Goal: Information Seeking & Learning: Learn about a topic

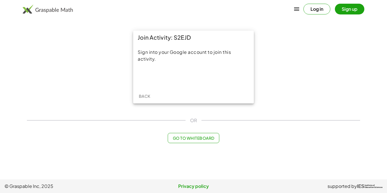
click at [144, 97] on span "Back" at bounding box center [144, 95] width 12 height 5
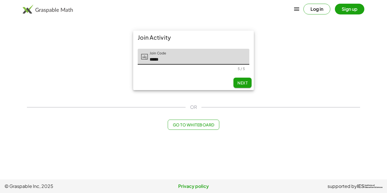
click at [181, 127] on span "Go to Whiteboard" at bounding box center [193, 124] width 42 height 5
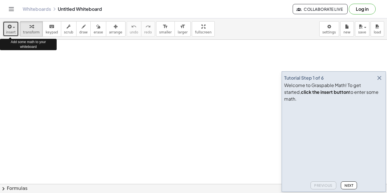
click at [11, 26] on icon "button" at bounding box center [9, 26] width 5 height 7
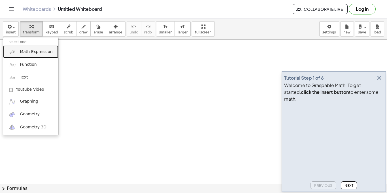
click at [23, 52] on span "Math Expression" at bounding box center [36, 52] width 33 height 6
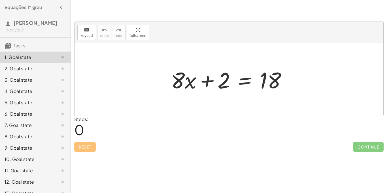
click at [172, 75] on div at bounding box center [230, 79] width 125 height 29
click at [187, 82] on div at bounding box center [230, 79] width 125 height 29
click at [248, 128] on div "Steps: 0" at bounding box center [228, 126] width 309 height 21
click at [160, 87] on div at bounding box center [228, 79] width 309 height 72
drag, startPoint x: 173, startPoint y: 81, endPoint x: 78, endPoint y: 128, distance: 106.6
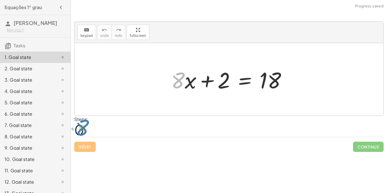
click at [0, 0] on div "keyboard keypad undo undo redo redo fullscreen · 8 + · 8 · x + 2 = 18 × Steps: …" at bounding box center [0, 0] width 0 height 0
click at [86, 89] on div at bounding box center [228, 79] width 309 height 72
drag, startPoint x: 181, startPoint y: 75, endPoint x: 230, endPoint y: 76, distance: 49.3
click at [230, 76] on div at bounding box center [230, 79] width 125 height 29
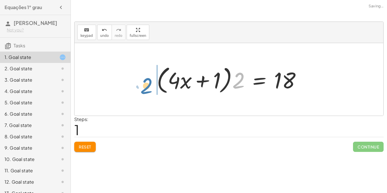
drag, startPoint x: 240, startPoint y: 81, endPoint x: 145, endPoint y: 86, distance: 94.9
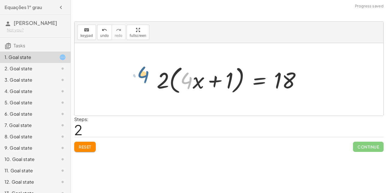
drag, startPoint x: 186, startPoint y: 83, endPoint x: 143, endPoint y: 77, distance: 43.6
drag, startPoint x: 198, startPoint y: 79, endPoint x: 151, endPoint y: 79, distance: 46.7
drag, startPoint x: 230, startPoint y: 80, endPoint x: 187, endPoint y: 79, distance: 43.3
click at [187, 79] on div at bounding box center [231, 79] width 154 height 33
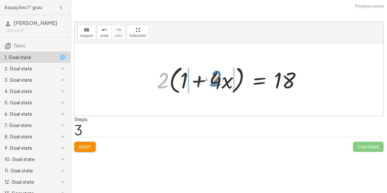
drag, startPoint x: 163, startPoint y: 80, endPoint x: 217, endPoint y: 79, distance: 53.5
click at [217, 79] on div at bounding box center [231, 79] width 154 height 33
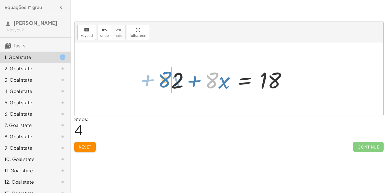
drag, startPoint x: 213, startPoint y: 76, endPoint x: 168, endPoint y: 75, distance: 44.7
click at [168, 75] on div at bounding box center [230, 79] width 125 height 29
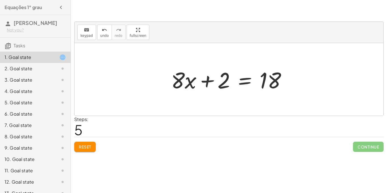
click at [77, 128] on span "5" at bounding box center [78, 129] width 8 height 17
click at [77, 129] on span "5" at bounding box center [78, 129] width 8 height 17
click at [83, 145] on span "Reset" at bounding box center [85, 146] width 12 height 5
click at [100, 85] on div at bounding box center [228, 79] width 309 height 72
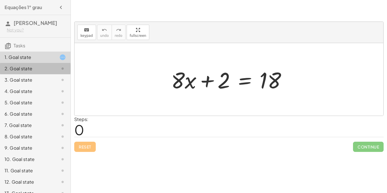
click at [33, 65] on div "2. Goal state" at bounding box center [28, 68] width 46 height 7
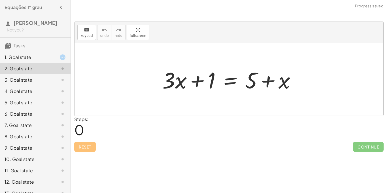
click at [33, 97] on div "3. Goal state" at bounding box center [35, 102] width 70 height 11
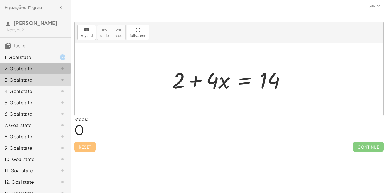
click at [34, 67] on div "2. Goal state" at bounding box center [28, 68] width 46 height 7
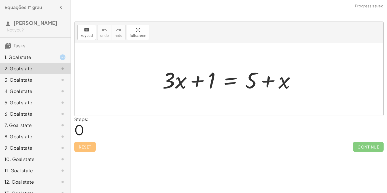
click at [31, 59] on div "1. Goal state" at bounding box center [28, 57] width 46 height 7
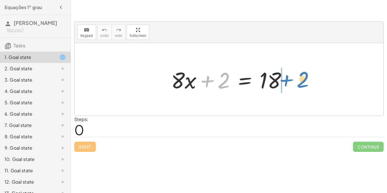
drag, startPoint x: 227, startPoint y: 75, endPoint x: 306, endPoint y: 74, distance: 79.0
click at [306, 74] on div "+ 2 + · 8 · x + 2 = 18" at bounding box center [228, 79] width 309 height 72
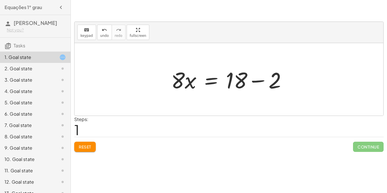
click at [260, 80] on div at bounding box center [230, 79] width 125 height 29
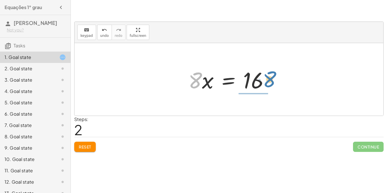
drag, startPoint x: 196, startPoint y: 80, endPoint x: 269, endPoint y: 80, distance: 73.9
click at [269, 80] on div at bounding box center [230, 79] width 91 height 29
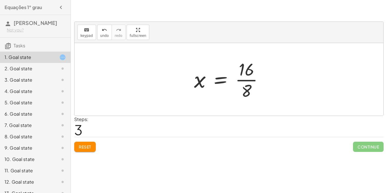
click at [243, 76] on div at bounding box center [230, 79] width 79 height 44
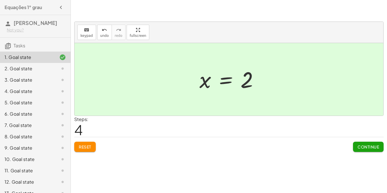
click at [361, 144] on span "Continue" at bounding box center [368, 146] width 22 height 5
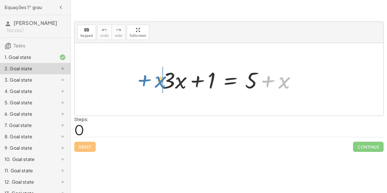
drag, startPoint x: 290, startPoint y: 81, endPoint x: 164, endPoint y: 80, distance: 126.5
click at [164, 80] on div at bounding box center [230, 79] width 143 height 29
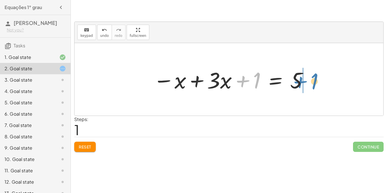
drag, startPoint x: 254, startPoint y: 81, endPoint x: 311, endPoint y: 82, distance: 57.5
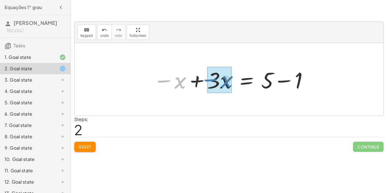
drag, startPoint x: 165, startPoint y: 80, endPoint x: 211, endPoint y: 79, distance: 46.4
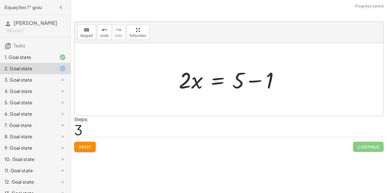
click at [239, 81] on div at bounding box center [231, 79] width 110 height 29
click at [247, 81] on div at bounding box center [231, 79] width 110 height 29
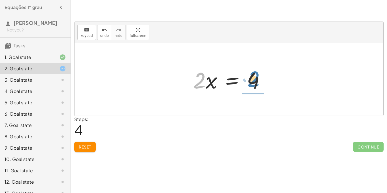
drag, startPoint x: 199, startPoint y: 78, endPoint x: 254, endPoint y: 77, distance: 54.4
click at [254, 77] on div at bounding box center [231, 79] width 82 height 29
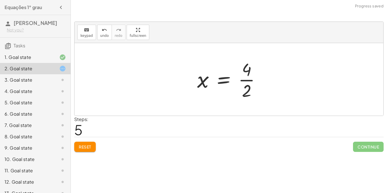
click at [249, 80] on div at bounding box center [230, 79] width 73 height 44
drag, startPoint x: 249, startPoint y: 80, endPoint x: 198, endPoint y: 78, distance: 51.2
click at [198, 78] on div at bounding box center [230, 79] width 69 height 28
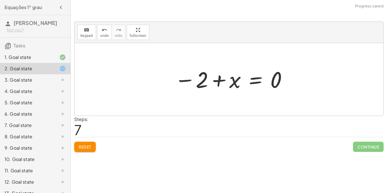
click at [185, 81] on div at bounding box center [231, 79] width 119 height 28
drag, startPoint x: 185, startPoint y: 81, endPoint x: 215, endPoint y: 81, distance: 30.6
click at [215, 81] on div at bounding box center [231, 79] width 119 height 28
drag, startPoint x: 198, startPoint y: 78, endPoint x: 297, endPoint y: 74, distance: 99.7
click at [297, 74] on div "+ · 3 · x + 1 = + 5 + x − x + · 3 · x + 1 = 5 − x + · 3 · x = + 5 − 1 · 2 · x =…" at bounding box center [228, 79] width 309 height 72
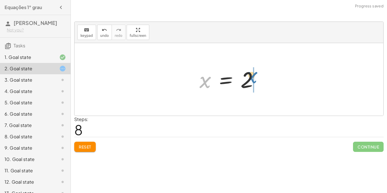
drag, startPoint x: 207, startPoint y: 81, endPoint x: 253, endPoint y: 76, distance: 46.7
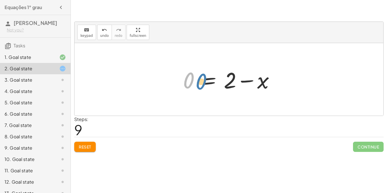
drag, startPoint x: 190, startPoint y: 80, endPoint x: 193, endPoint y: 80, distance: 3.1
click at [193, 80] on div at bounding box center [231, 79] width 102 height 29
click at [251, 81] on div at bounding box center [231, 79] width 102 height 29
drag, startPoint x: 186, startPoint y: 82, endPoint x: 247, endPoint y: 83, distance: 61.1
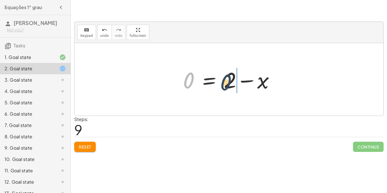
click at [247, 83] on div at bounding box center [231, 79] width 102 height 29
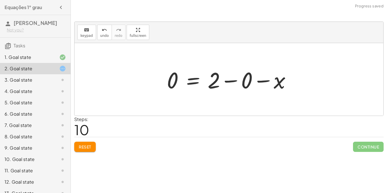
click at [235, 80] on div at bounding box center [231, 79] width 134 height 29
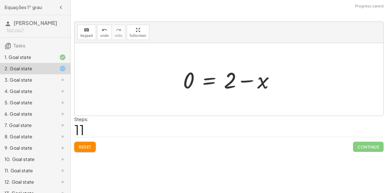
click at [244, 81] on div at bounding box center [231, 79] width 102 height 29
click at [81, 147] on span "Reset" at bounding box center [85, 146] width 12 height 5
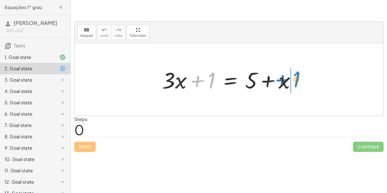
drag, startPoint x: 212, startPoint y: 76, endPoint x: 297, endPoint y: 75, distance: 84.6
click at [297, 75] on div at bounding box center [230, 79] width 143 height 29
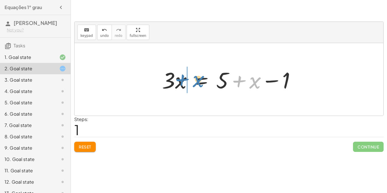
drag, startPoint x: 256, startPoint y: 84, endPoint x: 200, endPoint y: 83, distance: 56.6
click at [200, 83] on div at bounding box center [230, 79] width 143 height 29
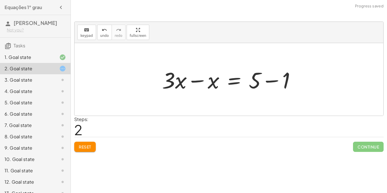
click at [271, 79] on div at bounding box center [230, 79] width 143 height 29
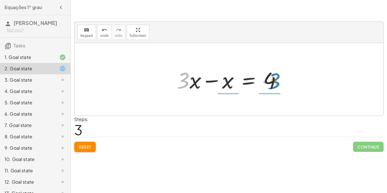
drag, startPoint x: 181, startPoint y: 76, endPoint x: 272, endPoint y: 77, distance: 90.9
click at [272, 77] on div at bounding box center [230, 79] width 115 height 29
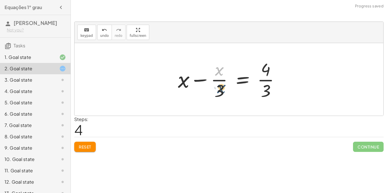
drag, startPoint x: 218, startPoint y: 70, endPoint x: 220, endPoint y: 89, distance: 18.8
click at [220, 89] on div at bounding box center [231, 79] width 112 height 44
click at [218, 83] on div at bounding box center [231, 79] width 112 height 44
click at [79, 146] on span "Reset" at bounding box center [85, 146] width 12 height 5
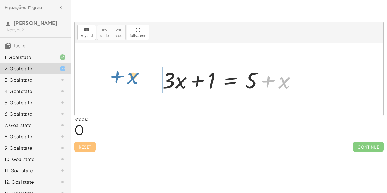
drag, startPoint x: 285, startPoint y: 77, endPoint x: 139, endPoint y: 72, distance: 146.1
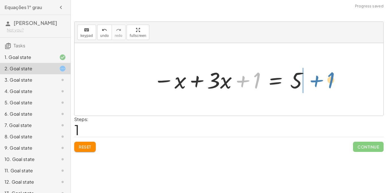
drag, startPoint x: 256, startPoint y: 77, endPoint x: 330, endPoint y: 77, distance: 74.7
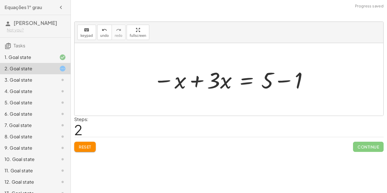
click at [165, 79] on div at bounding box center [230, 79] width 161 height 29
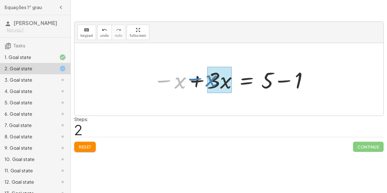
drag, startPoint x: 178, startPoint y: 81, endPoint x: 218, endPoint y: 78, distance: 40.0
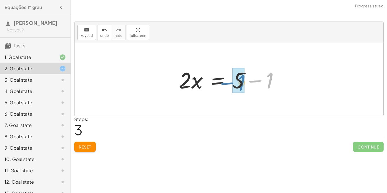
drag, startPoint x: 269, startPoint y: 82, endPoint x: 240, endPoint y: 84, distance: 28.4
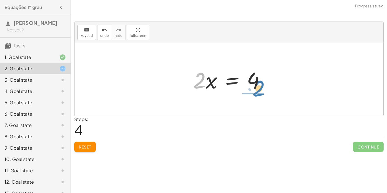
drag, startPoint x: 203, startPoint y: 79, endPoint x: 262, endPoint y: 87, distance: 59.7
click at [262, 87] on div at bounding box center [231, 79] width 82 height 29
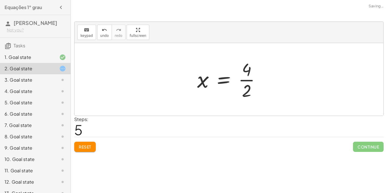
click at [246, 77] on div at bounding box center [230, 79] width 73 height 44
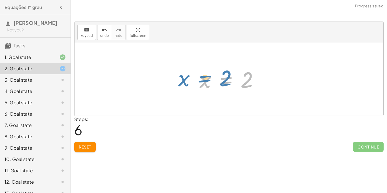
drag, startPoint x: 228, startPoint y: 79, endPoint x: 207, endPoint y: 77, distance: 21.3
click at [207, 77] on div at bounding box center [230, 79] width 69 height 28
drag, startPoint x: 202, startPoint y: 80, endPoint x: 210, endPoint y: 57, distance: 24.0
click at [210, 57] on div "+ · 3 · x + 1 = + 5 + x − x + · 3 · x + 1 = 5 − x + · 3 · x = + 5 − 1 · 2 · x =…" at bounding box center [228, 79] width 309 height 72
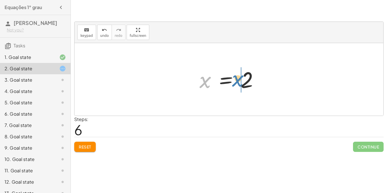
drag, startPoint x: 204, startPoint y: 82, endPoint x: 237, endPoint y: 80, distance: 32.9
click at [237, 80] on div at bounding box center [230, 79] width 69 height 28
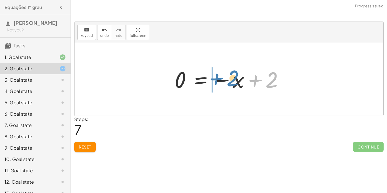
drag, startPoint x: 254, startPoint y: 81, endPoint x: 215, endPoint y: 79, distance: 38.8
click at [215, 79] on div at bounding box center [231, 79] width 119 height 28
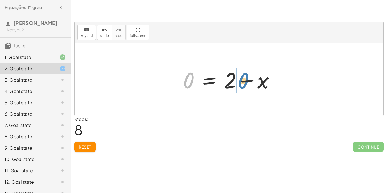
drag, startPoint x: 191, startPoint y: 79, endPoint x: 247, endPoint y: 80, distance: 56.3
click at [247, 80] on div at bounding box center [231, 79] width 102 height 29
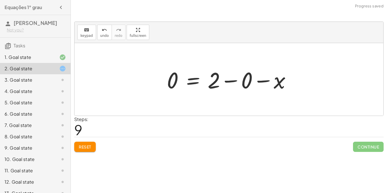
click at [266, 81] on div at bounding box center [231, 79] width 134 height 29
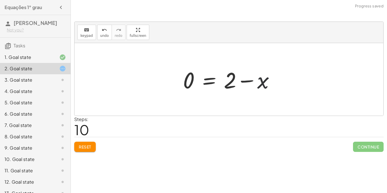
click at [264, 80] on div at bounding box center [231, 79] width 102 height 29
click at [83, 144] on span "Reset" at bounding box center [85, 146] width 12 height 5
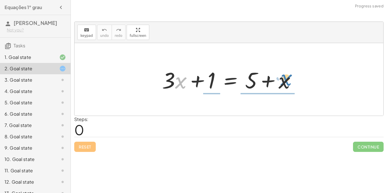
drag, startPoint x: 179, startPoint y: 79, endPoint x: 285, endPoint y: 76, distance: 105.9
click at [285, 76] on div at bounding box center [230, 79] width 143 height 29
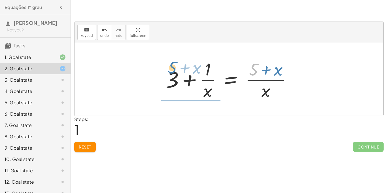
drag, startPoint x: 254, startPoint y: 68, endPoint x: 174, endPoint y: 66, distance: 80.7
click at [174, 66] on div at bounding box center [231, 79] width 136 height 44
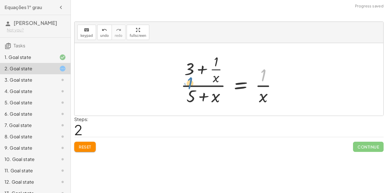
drag, startPoint x: 262, startPoint y: 73, endPoint x: 187, endPoint y: 80, distance: 76.1
click at [187, 80] on div at bounding box center [231, 79] width 106 height 55
click at [89, 143] on button "Reset" at bounding box center [85, 147] width 22 height 10
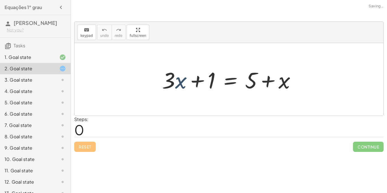
drag, startPoint x: 181, startPoint y: 79, endPoint x: 191, endPoint y: 75, distance: 10.6
click at [191, 75] on div at bounding box center [230, 79] width 143 height 29
drag, startPoint x: 182, startPoint y: 79, endPoint x: 286, endPoint y: 77, distance: 104.2
click at [286, 77] on div at bounding box center [230, 79] width 143 height 29
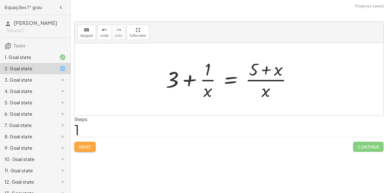
click at [84, 147] on span "Reset" at bounding box center [85, 146] width 12 height 5
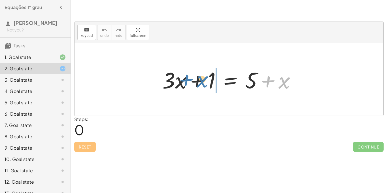
drag, startPoint x: 268, startPoint y: 78, endPoint x: 187, endPoint y: 78, distance: 81.5
click at [187, 78] on div at bounding box center [230, 79] width 143 height 29
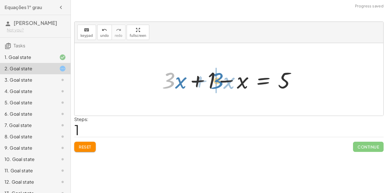
drag, startPoint x: 173, startPoint y: 80, endPoint x: 219, endPoint y: 79, distance: 45.9
click at [219, 79] on div at bounding box center [230, 79] width 143 height 29
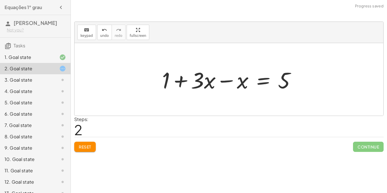
click at [182, 80] on div at bounding box center [230, 79] width 143 height 29
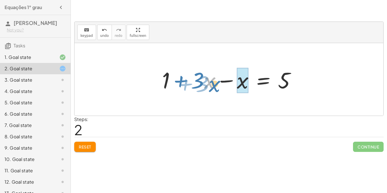
drag, startPoint x: 210, startPoint y: 79, endPoint x: 213, endPoint y: 80, distance: 3.0
click at [213, 80] on div at bounding box center [230, 79] width 143 height 29
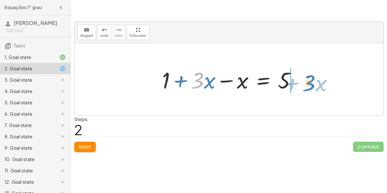
drag, startPoint x: 201, startPoint y: 81, endPoint x: 312, endPoint y: 80, distance: 110.7
click at [312, 80] on div "+ · 3 · x + 1 = + 5 + x + · 3 · x + 1 − x = 5 · 3 + · x + · 3 · x + 1 = 5 x −" at bounding box center [228, 79] width 309 height 72
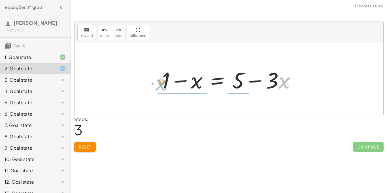
drag, startPoint x: 282, startPoint y: 80, endPoint x: 160, endPoint y: 82, distance: 122.3
click at [160, 82] on div at bounding box center [230, 79] width 143 height 29
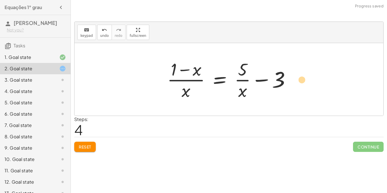
drag, startPoint x: 170, startPoint y: 70, endPoint x: 293, endPoint y: 77, distance: 123.1
click at [293, 77] on div at bounding box center [230, 79] width 133 height 44
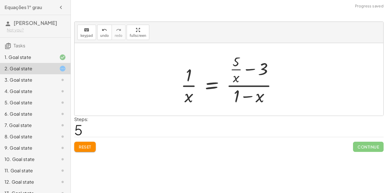
click at [84, 148] on span "Reset" at bounding box center [85, 146] width 12 height 5
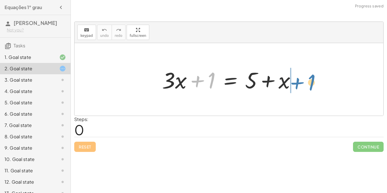
drag, startPoint x: 212, startPoint y: 75, endPoint x: 312, endPoint y: 78, distance: 99.7
click at [312, 78] on div "+ 1 + · 3 · x + 1 = + 5 + x" at bounding box center [228, 79] width 309 height 72
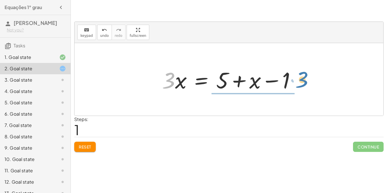
drag, startPoint x: 169, startPoint y: 78, endPoint x: 296, endPoint y: 80, distance: 127.1
click at [296, 80] on div at bounding box center [230, 79] width 143 height 29
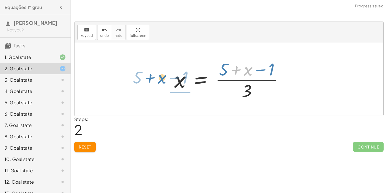
drag, startPoint x: 250, startPoint y: 74, endPoint x: 163, endPoint y: 87, distance: 88.2
click at [163, 87] on div "+ · 3 · x + 1 = + 5 + x · 3 · x = + 5 + x − 1 + x · ( + 5 − 1 ) · 3 x 1 = + 5 +…" at bounding box center [228, 79] width 309 height 72
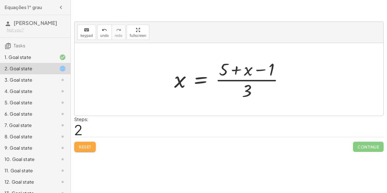
click at [84, 142] on button "Reset" at bounding box center [85, 147] width 22 height 10
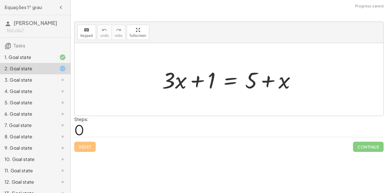
click at [63, 97] on div "3. Goal state" at bounding box center [35, 102] width 70 height 11
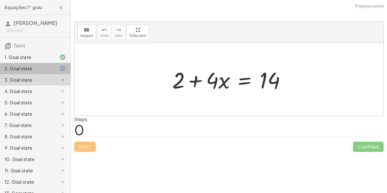
click at [59, 72] on icon at bounding box center [62, 68] width 7 height 7
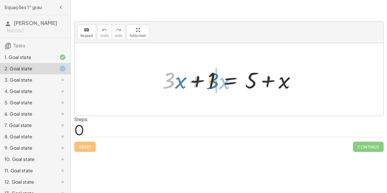
drag, startPoint x: 166, startPoint y: 77, endPoint x: 210, endPoint y: 77, distance: 44.4
click at [210, 77] on div at bounding box center [230, 79] width 143 height 29
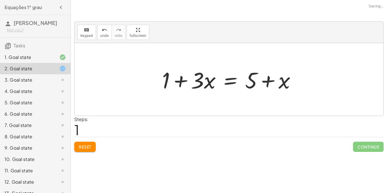
click at [177, 77] on div at bounding box center [230, 79] width 143 height 29
drag, startPoint x: 197, startPoint y: 76, endPoint x: 275, endPoint y: 76, distance: 78.1
click at [275, 76] on div at bounding box center [230, 79] width 143 height 29
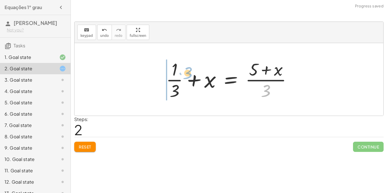
drag, startPoint x: 267, startPoint y: 86, endPoint x: 166, endPoint y: 67, distance: 103.0
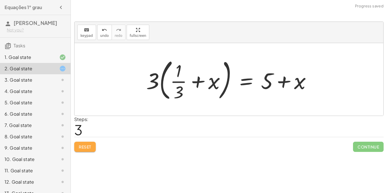
click at [83, 149] on span "Reset" at bounding box center [85, 146] width 12 height 5
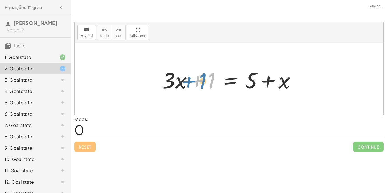
drag, startPoint x: 211, startPoint y: 81, endPoint x: 204, endPoint y: 82, distance: 7.1
click at [204, 82] on div at bounding box center [230, 79] width 143 height 29
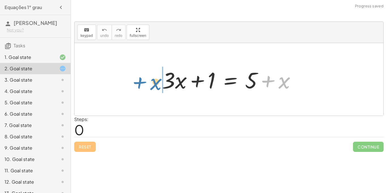
drag, startPoint x: 283, startPoint y: 82, endPoint x: 155, endPoint y: 83, distance: 128.2
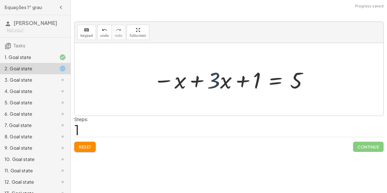
click at [212, 80] on div at bounding box center [230, 79] width 161 height 29
drag, startPoint x: 256, startPoint y: 81, endPoint x: 323, endPoint y: 79, distance: 67.4
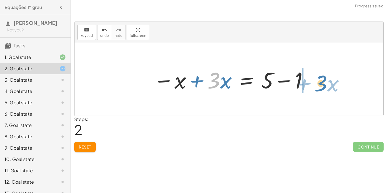
drag, startPoint x: 213, startPoint y: 75, endPoint x: 320, endPoint y: 75, distance: 107.8
click at [320, 75] on div "+ · 3 · x + 1 = + 5 + x − x + · 3 · x + 1 = 5 · 3 + · x + · 3 · x 1 = 5 x − + −" at bounding box center [228, 79] width 309 height 72
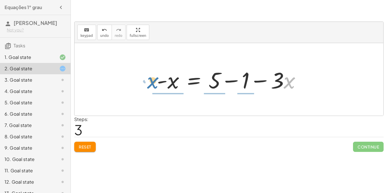
drag, startPoint x: 288, startPoint y: 81, endPoint x: 150, endPoint y: 81, distance: 137.3
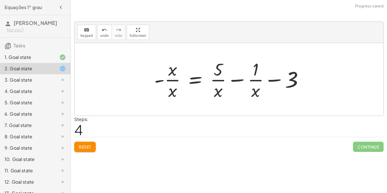
click at [252, 74] on div at bounding box center [230, 79] width 159 height 44
click at [84, 147] on span "Reset" at bounding box center [85, 146] width 12 height 5
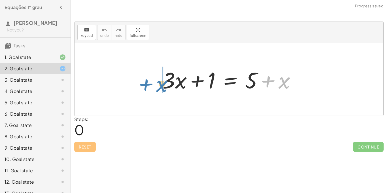
drag, startPoint x: 281, startPoint y: 80, endPoint x: 158, endPoint y: 83, distance: 122.9
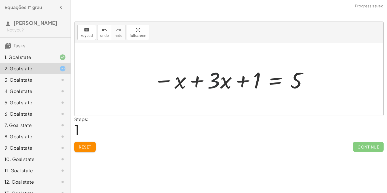
click at [212, 79] on div at bounding box center [230, 79] width 161 height 29
drag, startPoint x: 254, startPoint y: 85, endPoint x: 321, endPoint y: 84, distance: 66.5
click at [321, 84] on div "+ · 3 · x + 1 = + 5 + x + 1 + · 3 · x + 1 = 5 x −" at bounding box center [228, 79] width 309 height 72
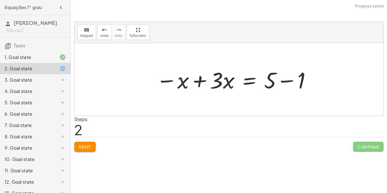
click at [314, 82] on div "+ · 3 · x + 1 = + 5 + x − x + · 3 · x + 1 = 5 + · 3 · x 1 = 5 x − + −" at bounding box center [228, 79] width 309 height 72
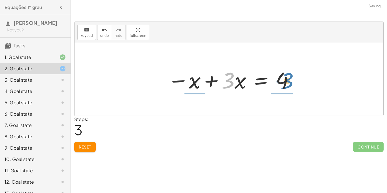
drag, startPoint x: 228, startPoint y: 80, endPoint x: 288, endPoint y: 80, distance: 60.3
click at [288, 80] on div at bounding box center [231, 79] width 132 height 29
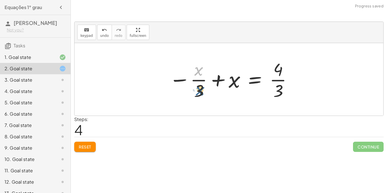
drag, startPoint x: 198, startPoint y: 68, endPoint x: 199, endPoint y: 87, distance: 19.8
click at [199, 87] on div at bounding box center [230, 79] width 129 height 44
drag, startPoint x: 279, startPoint y: 87, endPoint x: 198, endPoint y: 86, distance: 80.7
click at [198, 86] on div at bounding box center [230, 79] width 129 height 44
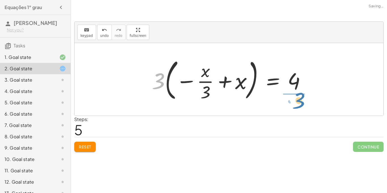
drag, startPoint x: 161, startPoint y: 77, endPoint x: 300, endPoint y: 96, distance: 140.6
click at [300, 96] on div at bounding box center [231, 79] width 164 height 47
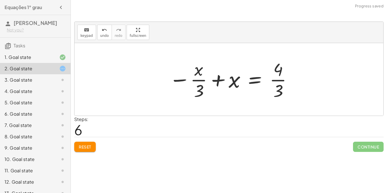
click at [279, 79] on div at bounding box center [230, 79] width 129 height 44
drag, startPoint x: 197, startPoint y: 69, endPoint x: 277, endPoint y: 68, distance: 79.5
click at [277, 68] on div at bounding box center [230, 79] width 129 height 44
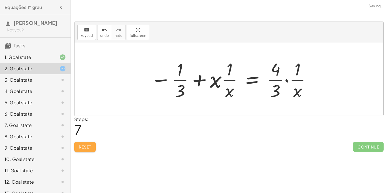
click at [81, 147] on span "Reset" at bounding box center [85, 146] width 12 height 5
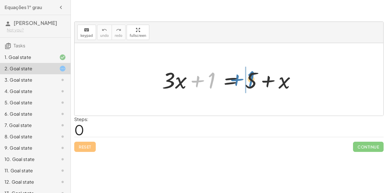
drag, startPoint x: 208, startPoint y: 80, endPoint x: 247, endPoint y: 79, distance: 39.4
click at [247, 79] on div at bounding box center [230, 79] width 143 height 29
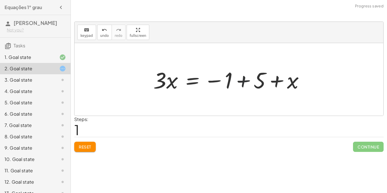
click at [238, 84] on div at bounding box center [230, 79] width 161 height 29
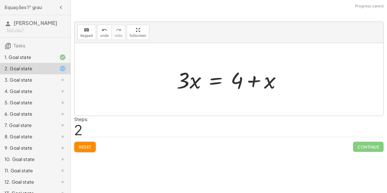
click at [255, 82] on div at bounding box center [230, 79] width 115 height 29
click at [191, 83] on div at bounding box center [230, 79] width 115 height 29
drag, startPoint x: 185, startPoint y: 81, endPoint x: 159, endPoint y: 113, distance: 41.1
drag, startPoint x: 266, startPoint y: 85, endPoint x: 172, endPoint y: 83, distance: 94.5
click at [172, 83] on div "+ · 3 · x + 1 = + 5 + x · 3 · x = − 1 + 5 + x + x · 3 · x = + x + 4" at bounding box center [229, 79] width 122 height 32
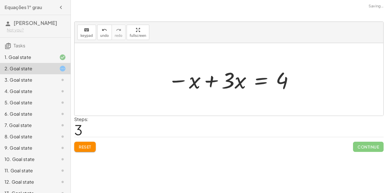
click at [178, 81] on div at bounding box center [231, 79] width 132 height 29
click at [196, 81] on div at bounding box center [231, 79] width 132 height 29
click at [211, 82] on div at bounding box center [231, 79] width 132 height 29
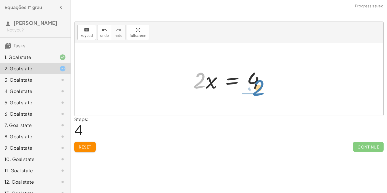
drag, startPoint x: 198, startPoint y: 82, endPoint x: 256, endPoint y: 89, distance: 58.5
click at [256, 89] on div at bounding box center [231, 79] width 82 height 29
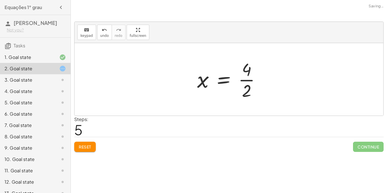
click at [249, 80] on div at bounding box center [230, 79] width 73 height 44
click at [204, 81] on div at bounding box center [230, 79] width 69 height 28
click at [223, 80] on div at bounding box center [230, 79] width 69 height 28
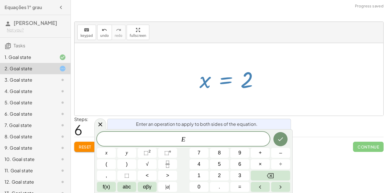
click at [180, 93] on div at bounding box center [228, 79] width 309 height 72
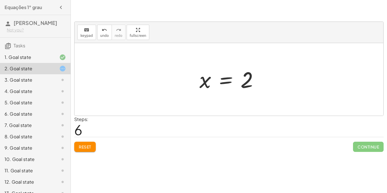
click at [226, 80] on div at bounding box center [230, 79] width 69 height 28
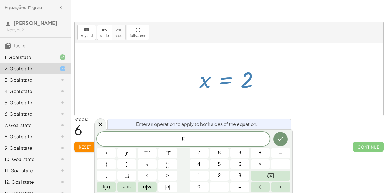
scroll to position [1, 0]
click at [178, 85] on div at bounding box center [228, 79] width 309 height 72
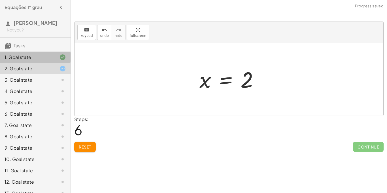
click at [50, 57] on div at bounding box center [58, 57] width 16 height 7
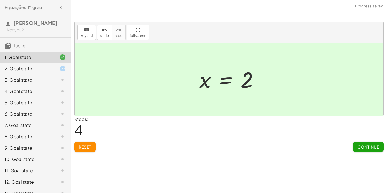
click at [28, 66] on div "2. Goal state" at bounding box center [28, 68] width 46 height 7
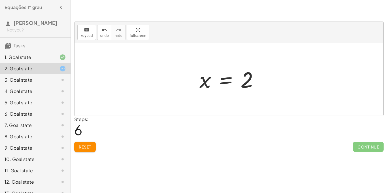
click at [58, 97] on div "3. Goal state" at bounding box center [35, 102] width 70 height 11
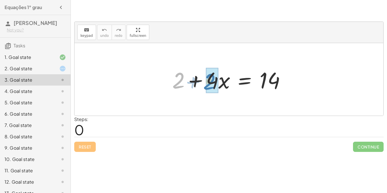
drag, startPoint x: 176, startPoint y: 79, endPoint x: 208, endPoint y: 80, distance: 31.7
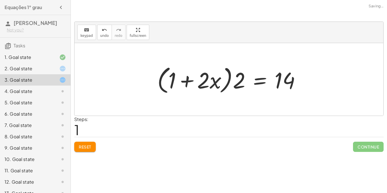
click at [171, 77] on div at bounding box center [230, 79] width 153 height 33
click at [185, 80] on div at bounding box center [230, 79] width 153 height 33
click at [75, 143] on button "Reset" at bounding box center [85, 147] width 22 height 10
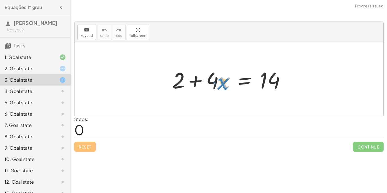
click at [223, 83] on div at bounding box center [230, 79] width 123 height 29
drag, startPoint x: 179, startPoint y: 75, endPoint x: 297, endPoint y: 74, distance: 118.0
click at [297, 74] on div "+ 2 + 2 + · 4 · x = 14" at bounding box center [228, 79] width 309 height 72
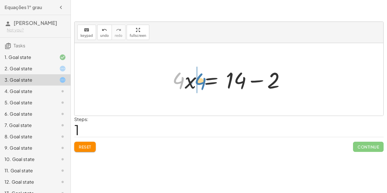
drag, startPoint x: 175, startPoint y: 78, endPoint x: 196, endPoint y: 79, distance: 21.0
click at [196, 79] on div at bounding box center [230, 79] width 123 height 29
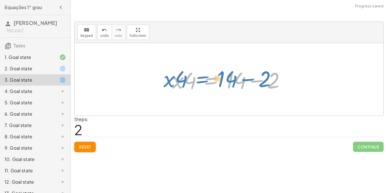
drag, startPoint x: 215, startPoint y: 79, endPoint x: 206, endPoint y: 78, distance: 8.6
click at [206, 78] on div at bounding box center [230, 79] width 123 height 29
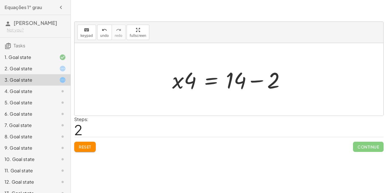
click at [237, 81] on div at bounding box center [230, 79] width 123 height 29
click at [252, 83] on div at bounding box center [230, 79] width 123 height 29
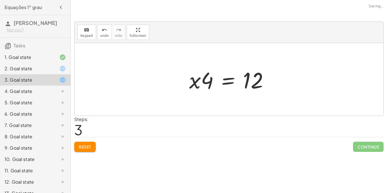
click at [206, 82] on div at bounding box center [230, 79] width 89 height 29
click at [193, 81] on div at bounding box center [230, 79] width 89 height 29
click at [212, 80] on div at bounding box center [230, 79] width 89 height 29
click at [235, 81] on div at bounding box center [230, 79] width 89 height 29
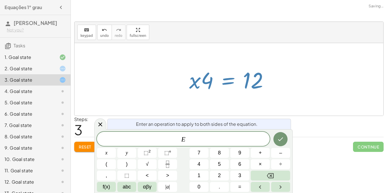
click at [170, 83] on div at bounding box center [228, 79] width 309 height 72
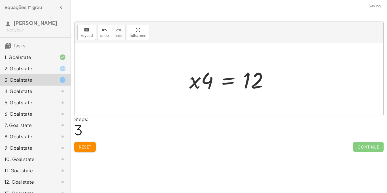
click at [170, 83] on div at bounding box center [228, 79] width 309 height 72
drag, startPoint x: 255, startPoint y: 75, endPoint x: 212, endPoint y: 72, distance: 43.1
click at [212, 72] on div at bounding box center [230, 79] width 89 height 29
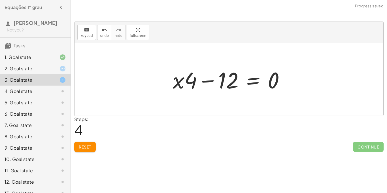
click at [206, 81] on div at bounding box center [231, 79] width 122 height 29
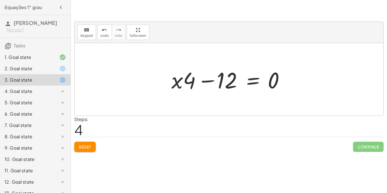
click at [206, 81] on div at bounding box center [231, 79] width 122 height 29
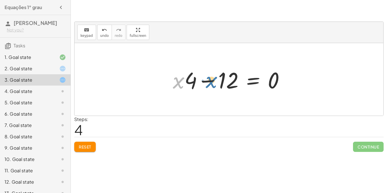
drag, startPoint x: 179, startPoint y: 79, endPoint x: 212, endPoint y: 78, distance: 33.1
click at [212, 78] on div at bounding box center [231, 79] width 122 height 29
drag, startPoint x: 192, startPoint y: 78, endPoint x: 166, endPoint y: 77, distance: 25.8
click at [203, 82] on div at bounding box center [231, 79] width 122 height 29
click at [196, 81] on div at bounding box center [231, 79] width 122 height 29
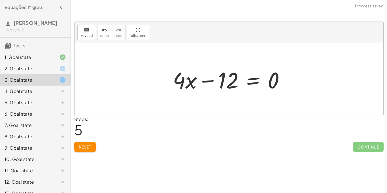
click at [196, 81] on div at bounding box center [231, 79] width 122 height 29
click at [87, 142] on button "Reset" at bounding box center [85, 147] width 22 height 10
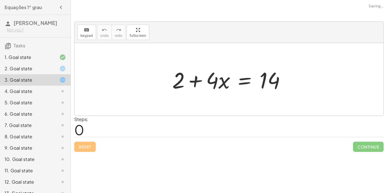
click at [51, 71] on div at bounding box center [58, 68] width 16 height 7
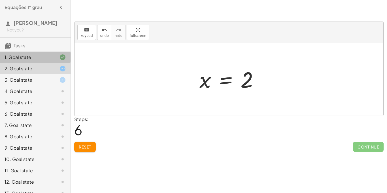
click at [7, 55] on div "1. Goal state" at bounding box center [28, 57] width 46 height 7
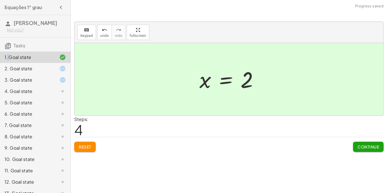
click at [147, 79] on div at bounding box center [228, 79] width 309 height 72
click at [48, 66] on div "2. Goal state" at bounding box center [28, 68] width 46 height 7
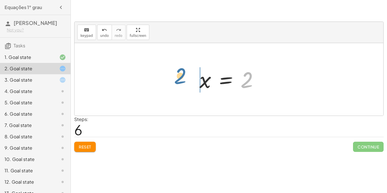
drag, startPoint x: 247, startPoint y: 75, endPoint x: 180, endPoint y: 71, distance: 67.2
click at [180, 71] on div "+ · 3 · x + 1 = + 5 + x · 3 · x = − 1 + 5 + x · 3 · x = + 4 + x − x + · 3 · x =…" at bounding box center [228, 79] width 309 height 72
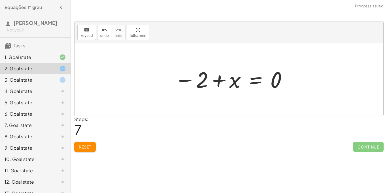
click at [216, 82] on div at bounding box center [231, 79] width 119 height 28
drag, startPoint x: 183, startPoint y: 78, endPoint x: 170, endPoint y: 67, distance: 17.0
click at [170, 67] on div "+ · 3 · x + 1 = + 5 + x · 3 · x = − 1 + 5 + x · 3 · x = + 4 + x − x + · 3 · x =…" at bounding box center [229, 79] width 126 height 31
drag, startPoint x: 200, startPoint y: 77, endPoint x: 294, endPoint y: 77, distance: 93.7
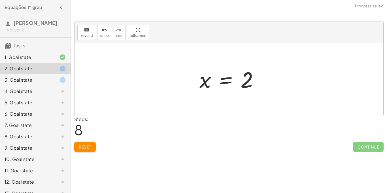
click at [195, 79] on div "+ · 3 · x + 1 = + 5 + x · 3 · x = − 1 + 5 + x · 3 · x = + 4 + x − x + · 3 · x =…" at bounding box center [229, 79] width 76 height 31
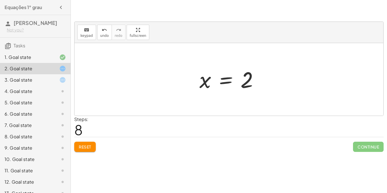
click at [195, 79] on div "+ · 3 · x + 1 = + 5 + x · 3 · x = − 1 + 5 + x · 3 · x = + 4 + x − x + · 3 · x =…" at bounding box center [229, 79] width 76 height 31
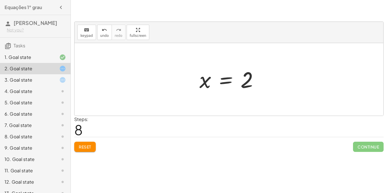
click at [195, 79] on div "+ · 3 · x + 1 = + 5 + x · 3 · x = − 1 + 5 + x · 3 · x = + 4 + x − x + · 3 · x =…" at bounding box center [229, 79] width 76 height 31
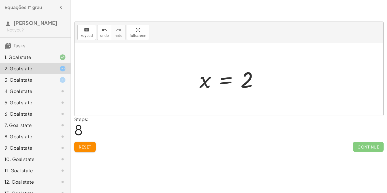
click at [195, 79] on div "+ · 3 · x + 1 = + 5 + x · 3 · x = − 1 + 5 + x · 3 · x = + 4 + x − x + · 3 · x =…" at bounding box center [229, 79] width 76 height 31
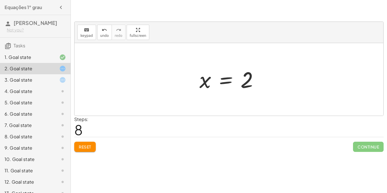
click at [195, 79] on div "+ · 3 · x + 1 = + 5 + x · 3 · x = − 1 + 5 + x · 3 · x = + 4 + x − x + · 3 · x =…" at bounding box center [229, 79] width 76 height 31
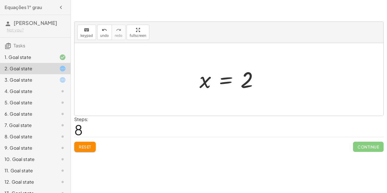
click at [195, 79] on div "+ · 3 · x + 1 = + 5 + x · 3 · x = − 1 + 5 + x · 3 · x = + 4 + x − x + · 3 · x =…" at bounding box center [229, 79] width 76 height 31
click at [82, 141] on div "Reset Continue" at bounding box center [228, 144] width 309 height 15
click at [81, 143] on button "Reset" at bounding box center [85, 147] width 22 height 10
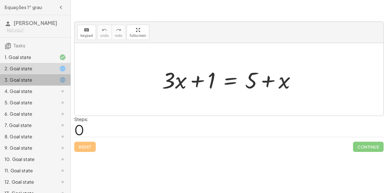
click at [55, 97] on div "3. Goal state" at bounding box center [35, 102] width 70 height 11
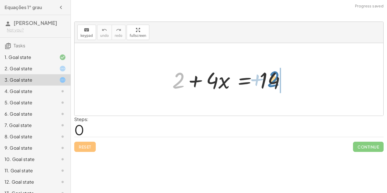
drag, startPoint x: 176, startPoint y: 84, endPoint x: 272, endPoint y: 83, distance: 95.4
click at [272, 83] on div at bounding box center [230, 79] width 123 height 29
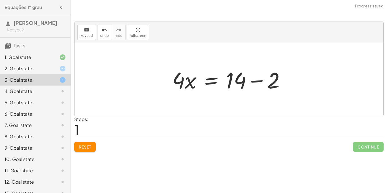
click at [258, 81] on div at bounding box center [230, 79] width 123 height 29
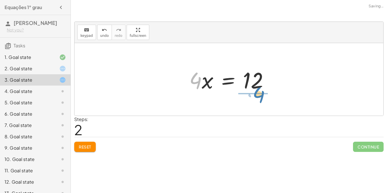
drag, startPoint x: 196, startPoint y: 79, endPoint x: 258, endPoint y: 93, distance: 63.6
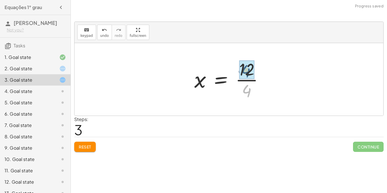
drag, startPoint x: 248, startPoint y: 90, endPoint x: 247, endPoint y: 69, distance: 21.2
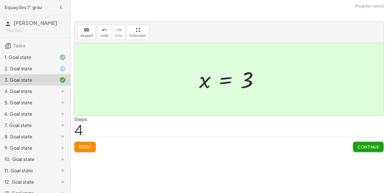
click at [376, 147] on span "Continue" at bounding box center [368, 146] width 22 height 5
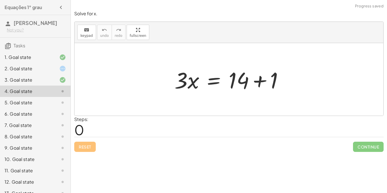
click at [43, 77] on div "3. Goal state" at bounding box center [28, 79] width 46 height 7
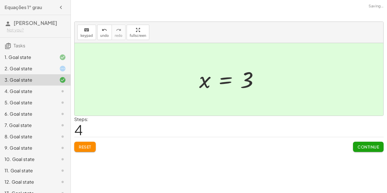
click at [44, 88] on div "4. Goal state" at bounding box center [28, 91] width 46 height 7
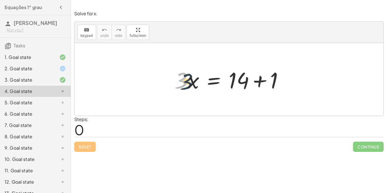
drag, startPoint x: 180, startPoint y: 75, endPoint x: 185, endPoint y: 76, distance: 5.4
click at [185, 76] on div at bounding box center [231, 79] width 119 height 29
click at [262, 80] on div at bounding box center [231, 79] width 119 height 29
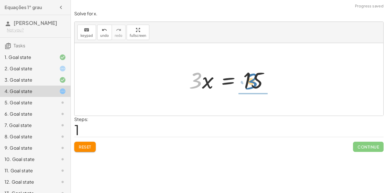
drag, startPoint x: 198, startPoint y: 77, endPoint x: 253, endPoint y: 78, distance: 55.8
click at [253, 78] on div at bounding box center [230, 79] width 89 height 29
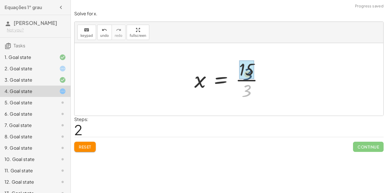
drag, startPoint x: 248, startPoint y: 87, endPoint x: 249, endPoint y: 69, distance: 17.3
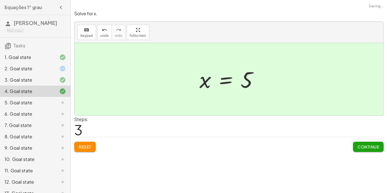
click at [31, 101] on div "5. Goal state" at bounding box center [28, 102] width 46 height 7
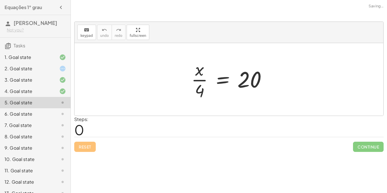
click at [27, 68] on div "2. Goal state" at bounding box center [28, 68] width 46 height 7
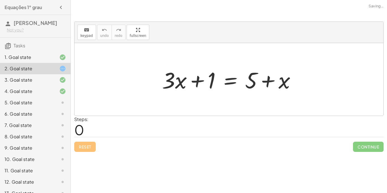
click at [269, 80] on div at bounding box center [230, 79] width 143 height 29
click at [169, 75] on div at bounding box center [230, 79] width 143 height 29
drag, startPoint x: 282, startPoint y: 82, endPoint x: 162, endPoint y: 80, distance: 120.3
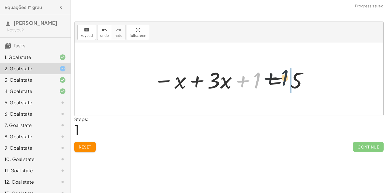
drag, startPoint x: 257, startPoint y: 83, endPoint x: 286, endPoint y: 80, distance: 29.9
click at [286, 80] on div at bounding box center [230, 79] width 161 height 29
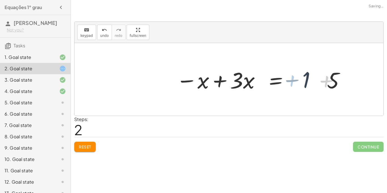
click at [287, 80] on div at bounding box center [268, 79] width 178 height 29
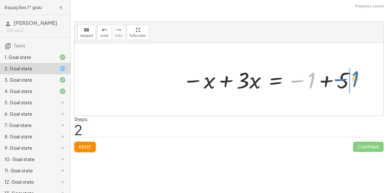
drag, startPoint x: 313, startPoint y: 77, endPoint x: 358, endPoint y: 77, distance: 44.7
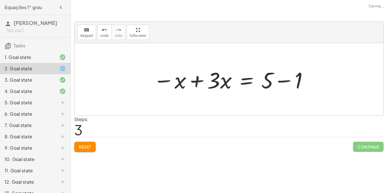
click at [288, 81] on div at bounding box center [230, 79] width 161 height 29
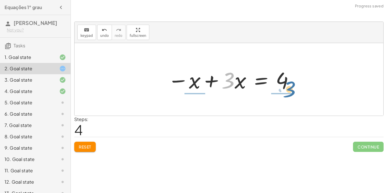
drag, startPoint x: 226, startPoint y: 77, endPoint x: 285, endPoint y: 89, distance: 60.3
click at [285, 89] on div at bounding box center [231, 79] width 132 height 29
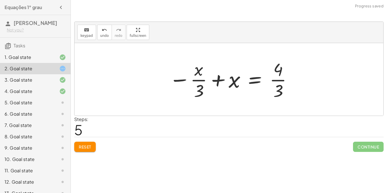
click at [90, 145] on span "Reset" at bounding box center [85, 146] width 12 height 5
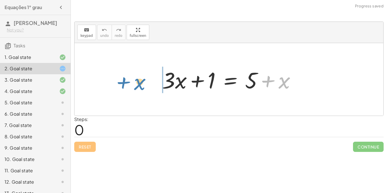
drag, startPoint x: 284, startPoint y: 80, endPoint x: 140, endPoint y: 81, distance: 144.1
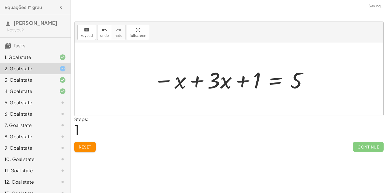
click at [244, 81] on div at bounding box center [230, 79] width 161 height 29
drag, startPoint x: 256, startPoint y: 82, endPoint x: 268, endPoint y: 80, distance: 11.8
click at [268, 80] on div at bounding box center [230, 79] width 161 height 29
drag, startPoint x: 257, startPoint y: 79, endPoint x: 327, endPoint y: 77, distance: 70.0
click at [316, 80] on div at bounding box center [228, 79] width 309 height 72
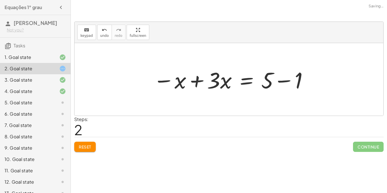
click at [292, 80] on div at bounding box center [230, 79] width 161 height 29
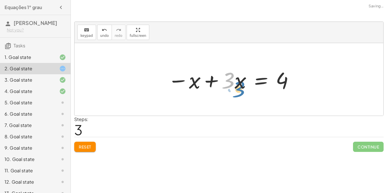
drag, startPoint x: 230, startPoint y: 79, endPoint x: 232, endPoint y: 85, distance: 6.7
click at [232, 85] on div at bounding box center [231, 79] width 132 height 29
drag, startPoint x: 227, startPoint y: 80, endPoint x: 273, endPoint y: 50, distance: 54.9
click at [273, 50] on div "+ · 3 · x + 1 = + 5 + x − x + · 3 · x + 1 = 5 − x + · 3 · x = + 5 − 1 + · 3 · x…" at bounding box center [228, 79] width 309 height 72
click at [88, 145] on span "Reset" at bounding box center [85, 146] width 12 height 5
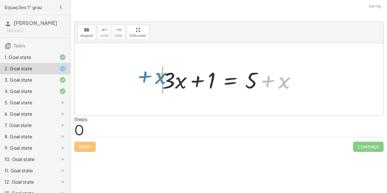
drag, startPoint x: 284, startPoint y: 81, endPoint x: 160, endPoint y: 76, distance: 123.8
click at [160, 76] on div at bounding box center [230, 79] width 143 height 29
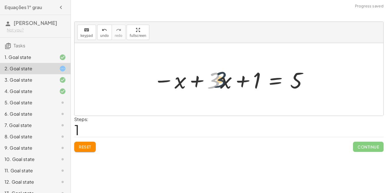
drag, startPoint x: 216, startPoint y: 82, endPoint x: 228, endPoint y: 81, distance: 12.2
click at [228, 81] on div at bounding box center [230, 79] width 161 height 29
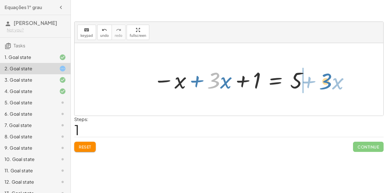
drag, startPoint x: 213, startPoint y: 83, endPoint x: 327, endPoint y: 84, distance: 114.6
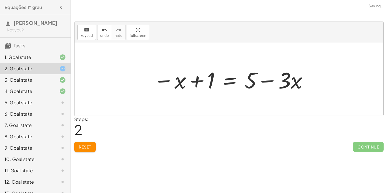
click at [269, 80] on div at bounding box center [230, 79] width 161 height 29
drag, startPoint x: 211, startPoint y: 77, endPoint x: 284, endPoint y: 77, distance: 73.0
click at [284, 77] on div at bounding box center [230, 79] width 161 height 29
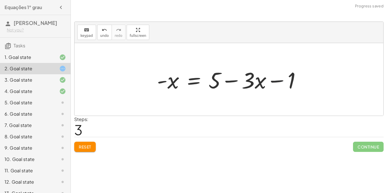
click at [283, 78] on div at bounding box center [231, 79] width 154 height 29
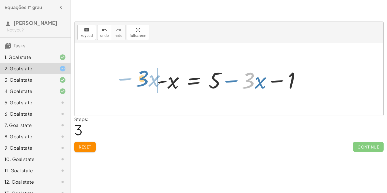
drag, startPoint x: 248, startPoint y: 78, endPoint x: 142, endPoint y: 76, distance: 105.9
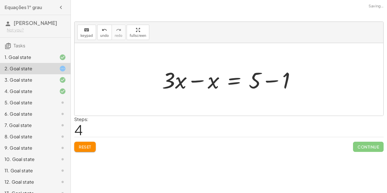
click at [268, 80] on div at bounding box center [230, 79] width 143 height 29
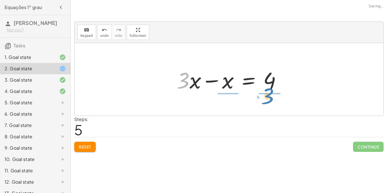
drag, startPoint x: 186, startPoint y: 80, endPoint x: 270, endPoint y: 96, distance: 85.9
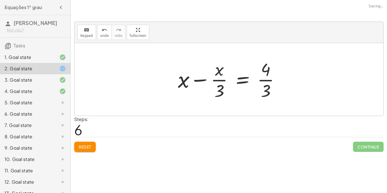
drag, startPoint x: 267, startPoint y: 91, endPoint x: 267, endPoint y: 85, distance: 5.1
click at [267, 85] on div at bounding box center [231, 79] width 112 height 44
drag, startPoint x: 265, startPoint y: 85, endPoint x: 266, endPoint y: 68, distance: 17.8
click at [266, 68] on div at bounding box center [231, 79] width 112 height 44
drag, startPoint x: 220, startPoint y: 88, endPoint x: 268, endPoint y: 87, distance: 48.1
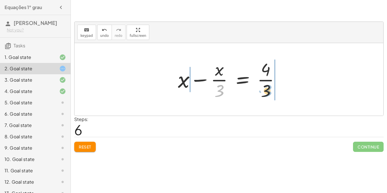
click at [268, 87] on div at bounding box center [231, 79] width 112 height 44
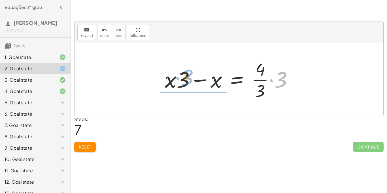
drag, startPoint x: 284, startPoint y: 78, endPoint x: 190, endPoint y: 76, distance: 94.6
click at [190, 76] on div at bounding box center [231, 79] width 138 height 44
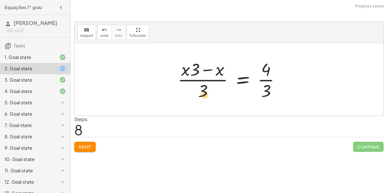
drag, startPoint x: 192, startPoint y: 67, endPoint x: 202, endPoint y: 93, distance: 27.6
click at [202, 93] on div at bounding box center [231, 79] width 112 height 44
drag, startPoint x: 269, startPoint y: 93, endPoint x: 268, endPoint y: 85, distance: 7.4
click at [268, 85] on div at bounding box center [231, 79] width 112 height 44
drag, startPoint x: 267, startPoint y: 86, endPoint x: 268, endPoint y: 68, distance: 17.6
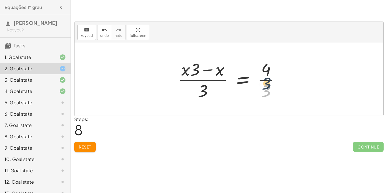
click at [268, 68] on div at bounding box center [231, 79] width 112 height 44
drag, startPoint x: 265, startPoint y: 87, endPoint x: 266, endPoint y: 65, distance: 22.1
click at [266, 65] on div at bounding box center [231, 79] width 112 height 44
click at [80, 146] on span "Reset" at bounding box center [85, 146] width 12 height 5
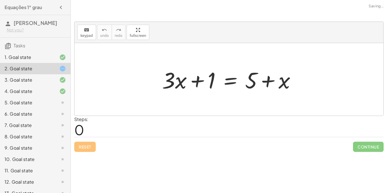
click at [30, 100] on div "5. Goal state" at bounding box center [28, 102] width 46 height 7
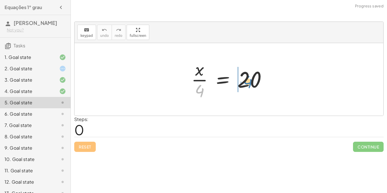
drag, startPoint x: 199, startPoint y: 93, endPoint x: 247, endPoint y: 84, distance: 49.0
click at [247, 84] on div at bounding box center [230, 79] width 85 height 44
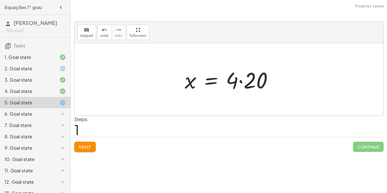
click at [234, 80] on div at bounding box center [231, 79] width 98 height 29
click at [240, 80] on div at bounding box center [231, 79] width 98 height 29
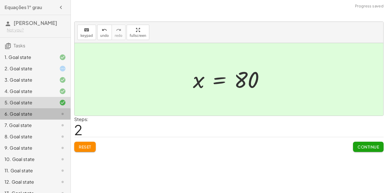
click at [56, 111] on div at bounding box center [58, 113] width 16 height 7
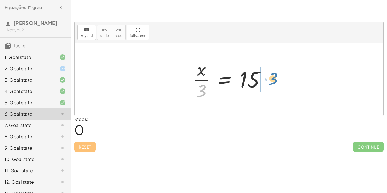
drag, startPoint x: 203, startPoint y: 89, endPoint x: 264, endPoint y: 76, distance: 62.4
click at [264, 76] on div at bounding box center [231, 79] width 82 height 44
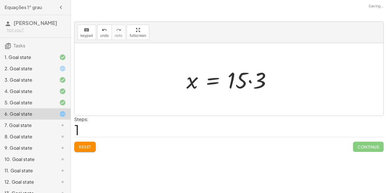
click at [251, 82] on div at bounding box center [230, 79] width 95 height 29
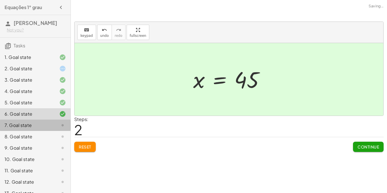
click at [48, 125] on div "7. Goal state" at bounding box center [28, 125] width 46 height 7
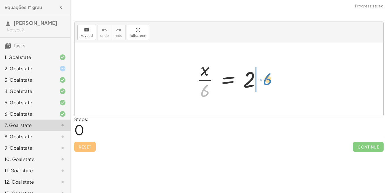
drag, startPoint x: 205, startPoint y: 89, endPoint x: 266, endPoint y: 77, distance: 61.6
click at [266, 77] on div at bounding box center [231, 79] width 74 height 44
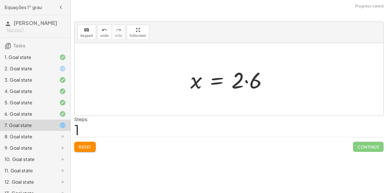
click at [258, 81] on div at bounding box center [230, 79] width 87 height 29
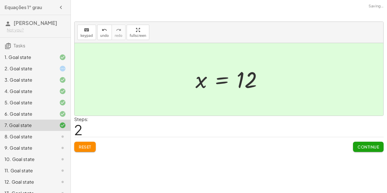
click at [58, 136] on div at bounding box center [58, 136] width 16 height 7
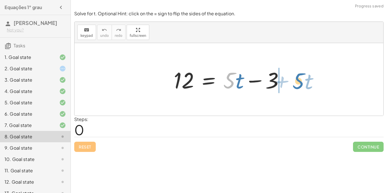
drag, startPoint x: 229, startPoint y: 77, endPoint x: 297, endPoint y: 77, distance: 67.9
click at [297, 77] on div "· 5 + · t 12 = + · 5 · t − 3" at bounding box center [228, 79] width 309 height 72
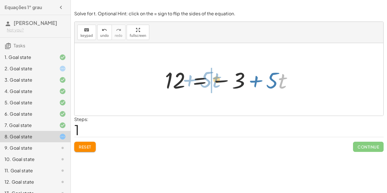
drag, startPoint x: 281, startPoint y: 79, endPoint x: 215, endPoint y: 78, distance: 66.0
click at [215, 78] on div at bounding box center [231, 79] width 138 height 29
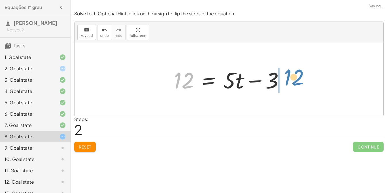
drag, startPoint x: 178, startPoint y: 80, endPoint x: 287, endPoint y: 78, distance: 109.3
click at [287, 78] on div at bounding box center [231, 79] width 120 height 29
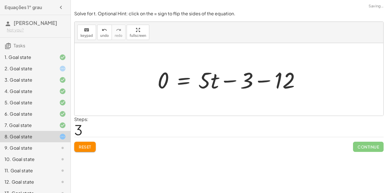
click at [265, 79] on div at bounding box center [231, 79] width 153 height 29
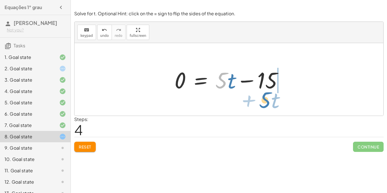
drag, startPoint x: 220, startPoint y: 80, endPoint x: 263, endPoint y: 98, distance: 47.5
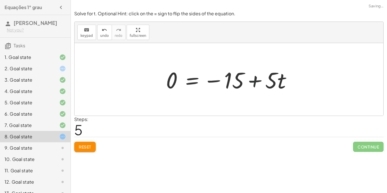
click at [253, 80] on div at bounding box center [231, 79] width 136 height 29
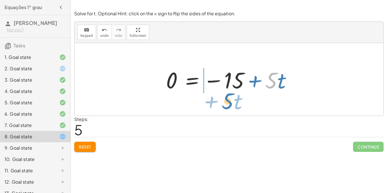
drag, startPoint x: 273, startPoint y: 80, endPoint x: 229, endPoint y: 101, distance: 48.1
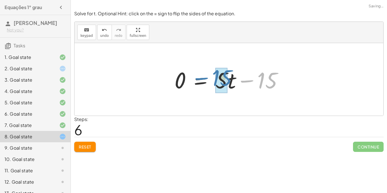
drag, startPoint x: 266, startPoint y: 77, endPoint x: 220, endPoint y: 74, distance: 45.4
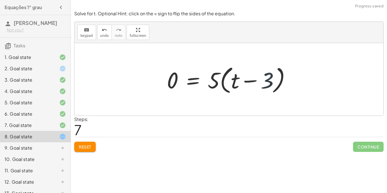
click at [267, 80] on div at bounding box center [231, 79] width 134 height 33
click at [250, 81] on div at bounding box center [231, 79] width 134 height 33
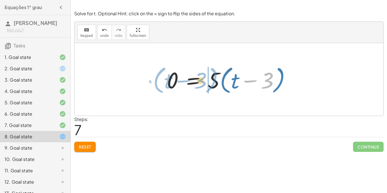
drag, startPoint x: 269, startPoint y: 78, endPoint x: 203, endPoint y: 79, distance: 66.5
click at [203, 79] on div at bounding box center [231, 79] width 134 height 33
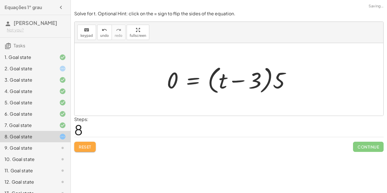
click at [84, 144] on span "Reset" at bounding box center [85, 146] width 12 height 5
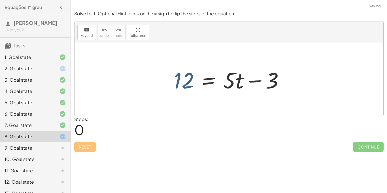
click at [186, 81] on div at bounding box center [231, 79] width 120 height 29
drag, startPoint x: 273, startPoint y: 80, endPoint x: 187, endPoint y: 79, distance: 86.6
click at [187, 79] on div at bounding box center [231, 79] width 120 height 29
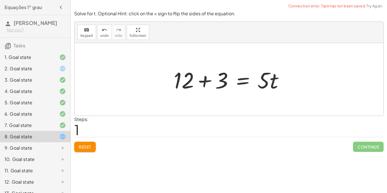
click at [208, 81] on div at bounding box center [231, 79] width 120 height 29
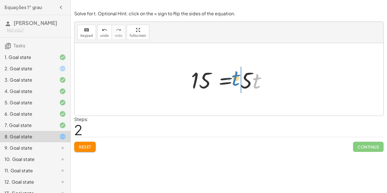
drag, startPoint x: 256, startPoint y: 80, endPoint x: 235, endPoint y: 77, distance: 21.1
click at [235, 77] on div at bounding box center [231, 79] width 86 height 29
drag, startPoint x: 243, startPoint y: 82, endPoint x: 216, endPoint y: 81, distance: 27.2
click at [216, 81] on div at bounding box center [231, 79] width 86 height 29
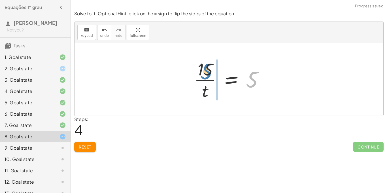
drag, startPoint x: 252, startPoint y: 83, endPoint x: 206, endPoint y: 75, distance: 46.6
click at [206, 75] on div at bounding box center [231, 79] width 80 height 44
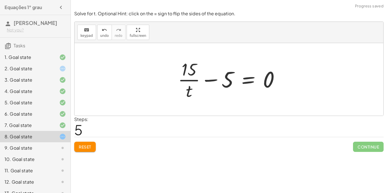
click at [210, 80] on div at bounding box center [231, 79] width 112 height 44
drag, startPoint x: 226, startPoint y: 82, endPoint x: 272, endPoint y: 82, distance: 45.9
click at [272, 82] on div at bounding box center [231, 79] width 112 height 44
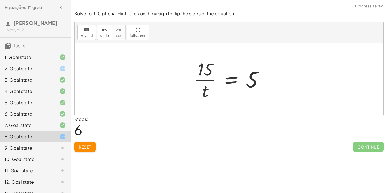
click at [205, 91] on div at bounding box center [231, 79] width 80 height 44
click at [206, 75] on div at bounding box center [231, 79] width 80 height 44
click at [206, 77] on div at bounding box center [231, 79] width 80 height 44
click at [207, 78] on div at bounding box center [231, 79] width 80 height 44
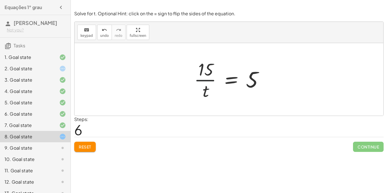
click at [207, 78] on div at bounding box center [231, 79] width 80 height 44
drag, startPoint x: 204, startPoint y: 91, endPoint x: 250, endPoint y: 85, distance: 46.9
click at [250, 85] on div at bounding box center [231, 79] width 80 height 44
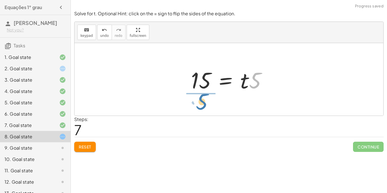
drag, startPoint x: 255, startPoint y: 81, endPoint x: 201, endPoint y: 101, distance: 57.5
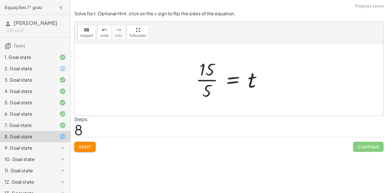
click at [206, 80] on div at bounding box center [231, 79] width 76 height 44
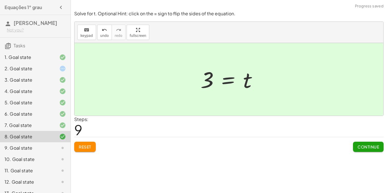
click at [31, 146] on div "9. Goal state" at bounding box center [28, 147] width 46 height 7
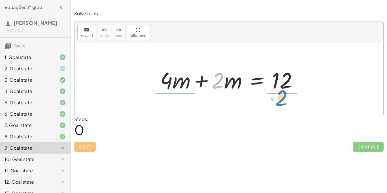
drag, startPoint x: 220, startPoint y: 76, endPoint x: 283, endPoint y: 95, distance: 65.7
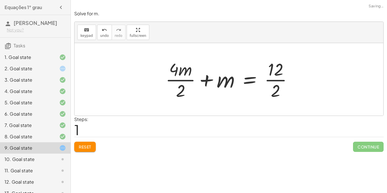
click at [277, 80] on div at bounding box center [230, 79] width 137 height 44
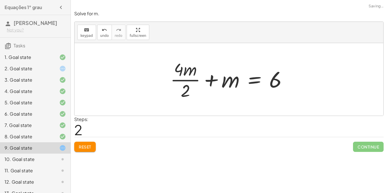
click at [190, 78] on div at bounding box center [230, 79] width 127 height 44
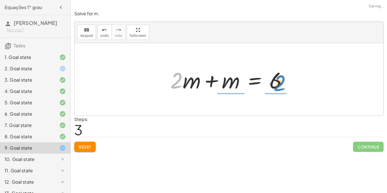
drag, startPoint x: 177, startPoint y: 78, endPoint x: 280, endPoint y: 81, distance: 103.1
click at [280, 81] on div at bounding box center [230, 79] width 127 height 29
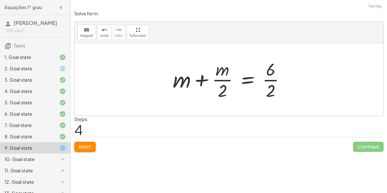
click at [271, 89] on div at bounding box center [231, 79] width 122 height 44
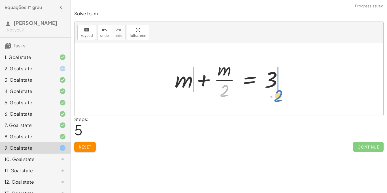
drag, startPoint x: 224, startPoint y: 93, endPoint x: 278, endPoint y: 97, distance: 54.4
click at [278, 97] on div at bounding box center [231, 79] width 118 height 44
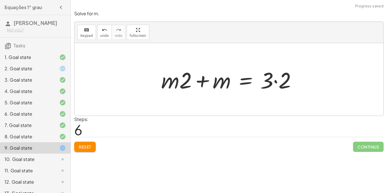
click at [275, 81] on div at bounding box center [230, 79] width 145 height 29
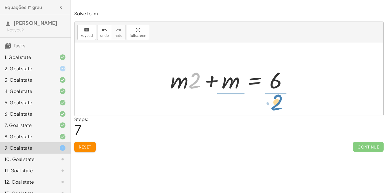
drag, startPoint x: 196, startPoint y: 77, endPoint x: 278, endPoint y: 99, distance: 84.6
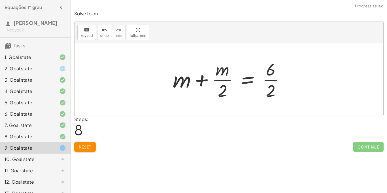
click at [273, 90] on div at bounding box center [231, 79] width 122 height 44
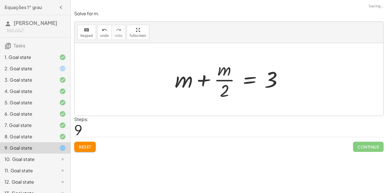
click at [224, 88] on div at bounding box center [231, 79] width 118 height 44
click at [224, 79] on div at bounding box center [231, 79] width 118 height 44
drag, startPoint x: 225, startPoint y: 90, endPoint x: 261, endPoint y: 72, distance: 40.0
click at [261, 72] on div at bounding box center [231, 79] width 118 height 44
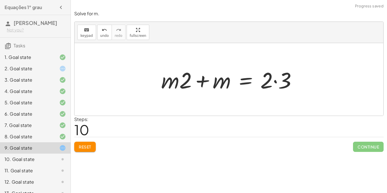
click at [273, 80] on div at bounding box center [230, 79] width 145 height 29
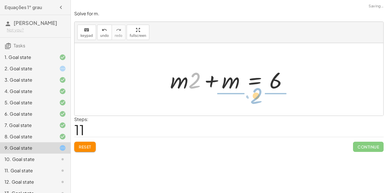
drag, startPoint x: 195, startPoint y: 83, endPoint x: 258, endPoint y: 98, distance: 64.6
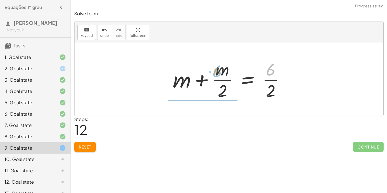
drag, startPoint x: 268, startPoint y: 69, endPoint x: 213, endPoint y: 71, distance: 55.8
click at [213, 71] on div at bounding box center [231, 79] width 122 height 44
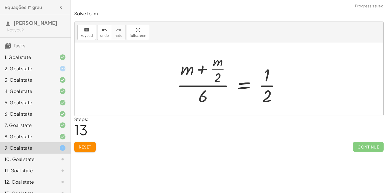
click at [217, 78] on div at bounding box center [231, 79] width 114 height 55
click at [201, 97] on div at bounding box center [231, 79] width 114 height 55
click at [217, 75] on div at bounding box center [231, 79] width 114 height 55
click at [269, 85] on div at bounding box center [231, 79] width 114 height 55
click at [265, 87] on div at bounding box center [231, 79] width 114 height 55
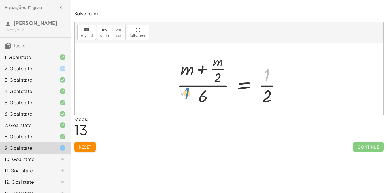
drag, startPoint x: 265, startPoint y: 75, endPoint x: 185, endPoint y: 95, distance: 82.6
click at [185, 95] on div at bounding box center [231, 79] width 114 height 55
drag, startPoint x: 266, startPoint y: 75, endPoint x: 200, endPoint y: 104, distance: 72.0
click at [200, 104] on div at bounding box center [231, 79] width 114 height 55
drag, startPoint x: 267, startPoint y: 95, endPoint x: 207, endPoint y: 78, distance: 62.9
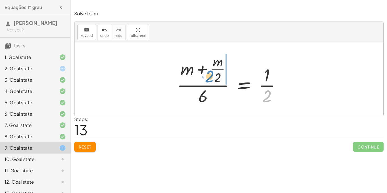
click at [207, 78] on div at bounding box center [231, 79] width 114 height 55
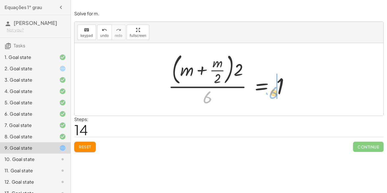
drag, startPoint x: 206, startPoint y: 95, endPoint x: 272, endPoint y: 89, distance: 66.2
click at [272, 89] on div at bounding box center [230, 79] width 131 height 57
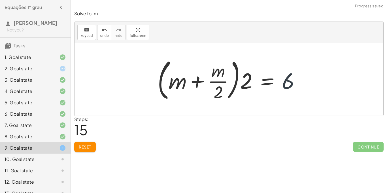
click at [285, 85] on div at bounding box center [231, 79] width 152 height 47
drag, startPoint x: 285, startPoint y: 85, endPoint x: 240, endPoint y: 102, distance: 48.4
click at [240, 102] on div at bounding box center [231, 79] width 152 height 47
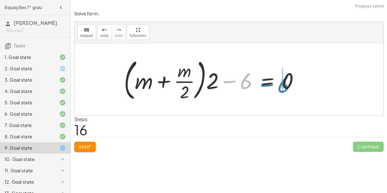
drag, startPoint x: 247, startPoint y: 81, endPoint x: 281, endPoint y: 83, distance: 34.6
click at [281, 83] on div at bounding box center [213, 79] width 185 height 47
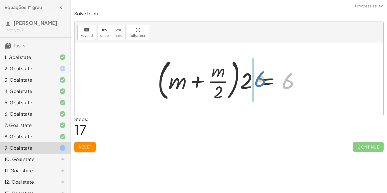
drag, startPoint x: 291, startPoint y: 84, endPoint x: 263, endPoint y: 82, distance: 28.1
click at [263, 82] on div at bounding box center [231, 79] width 152 height 47
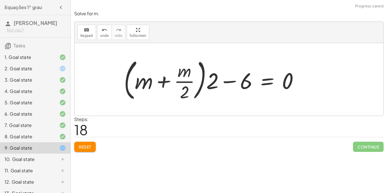
click at [234, 82] on div at bounding box center [213, 79] width 185 height 47
click at [232, 82] on div at bounding box center [213, 79] width 185 height 47
click at [77, 144] on button "Reset" at bounding box center [85, 147] width 22 height 10
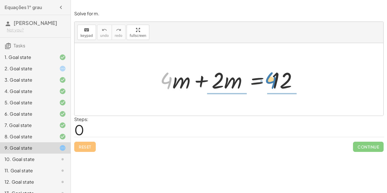
drag, startPoint x: 167, startPoint y: 78, endPoint x: 270, endPoint y: 79, distance: 103.3
click at [270, 79] on div at bounding box center [230, 79] width 147 height 29
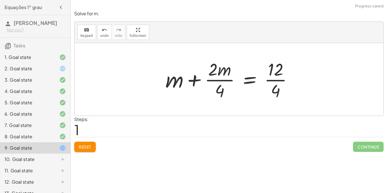
click at [276, 88] on div at bounding box center [230, 79] width 137 height 44
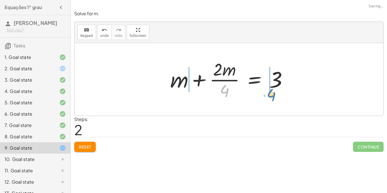
drag, startPoint x: 223, startPoint y: 90, endPoint x: 265, endPoint y: 81, distance: 42.8
click at [265, 81] on div at bounding box center [230, 79] width 127 height 44
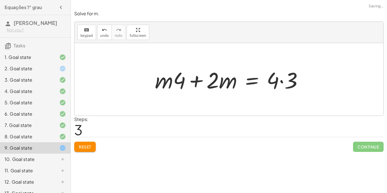
click at [279, 80] on div at bounding box center [231, 79] width 158 height 29
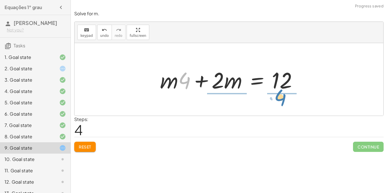
drag, startPoint x: 183, startPoint y: 78, endPoint x: 280, endPoint y: 99, distance: 99.6
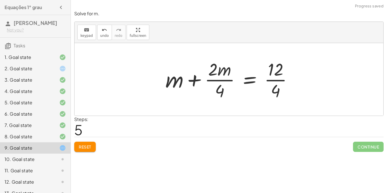
click at [279, 91] on div at bounding box center [230, 79] width 137 height 44
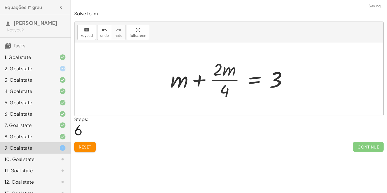
click at [85, 145] on span "Reset" at bounding box center [85, 146] width 12 height 5
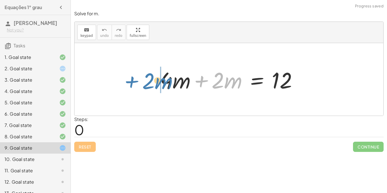
drag, startPoint x: 198, startPoint y: 79, endPoint x: 124, endPoint y: 79, distance: 74.4
click at [124, 79] on div "+ · 2 · m + · 4 · m + · 2 · m = 12" at bounding box center [228, 79] width 309 height 72
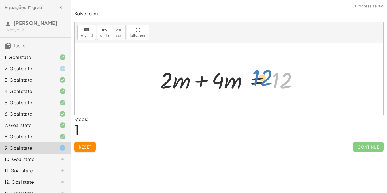
drag, startPoint x: 276, startPoint y: 78, endPoint x: 257, endPoint y: 76, distance: 19.7
click at [257, 76] on div at bounding box center [230, 79] width 147 height 29
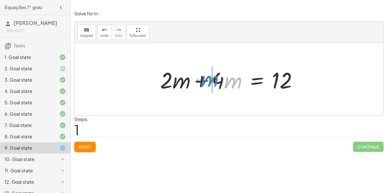
drag, startPoint x: 230, startPoint y: 79, endPoint x: 207, endPoint y: 77, distance: 23.3
click at [207, 77] on div at bounding box center [230, 79] width 147 height 29
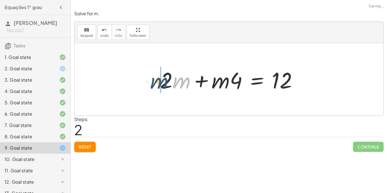
drag, startPoint x: 185, startPoint y: 80, endPoint x: 162, endPoint y: 80, distance: 23.2
click at [162, 80] on div at bounding box center [230, 79] width 147 height 29
click at [201, 84] on div at bounding box center [230, 79] width 147 height 29
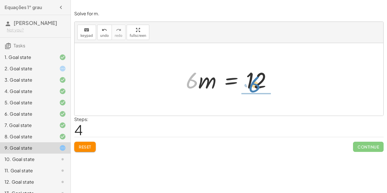
drag, startPoint x: 193, startPoint y: 81, endPoint x: 255, endPoint y: 89, distance: 62.8
click at [255, 89] on div at bounding box center [231, 79] width 96 height 29
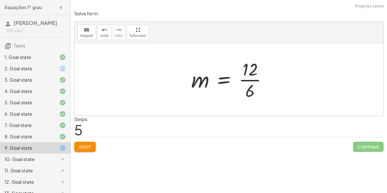
click at [257, 92] on div at bounding box center [230, 79] width 85 height 44
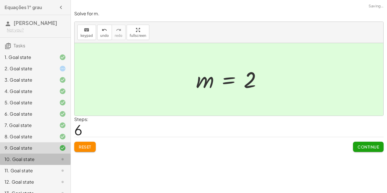
click at [52, 158] on div at bounding box center [58, 159] width 16 height 7
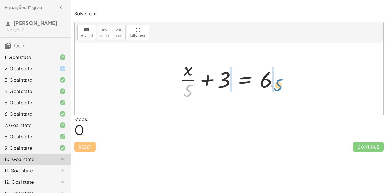
drag, startPoint x: 187, startPoint y: 89, endPoint x: 279, endPoint y: 81, distance: 92.4
click at [279, 81] on div at bounding box center [231, 79] width 108 height 44
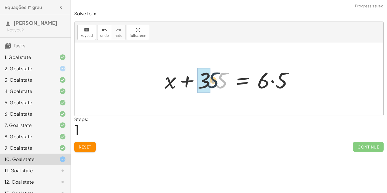
drag, startPoint x: 221, startPoint y: 80, endPoint x: 208, endPoint y: 80, distance: 13.3
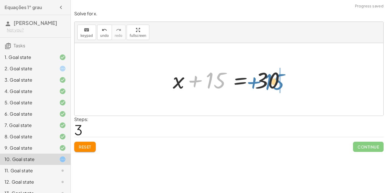
drag, startPoint x: 216, startPoint y: 82, endPoint x: 273, endPoint y: 83, distance: 57.5
click at [273, 83] on div at bounding box center [231, 79] width 122 height 29
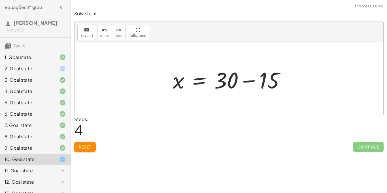
click at [252, 81] on div at bounding box center [231, 79] width 122 height 29
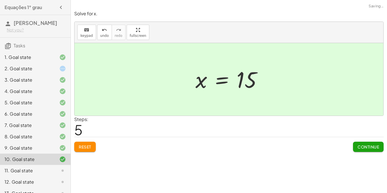
click at [52, 168] on div at bounding box center [58, 170] width 16 height 7
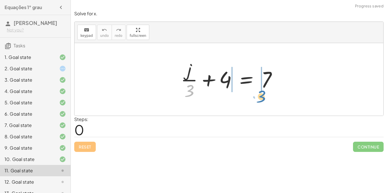
drag, startPoint x: 190, startPoint y: 90, endPoint x: 263, endPoint y: 97, distance: 73.6
click at [263, 97] on div at bounding box center [231, 79] width 106 height 44
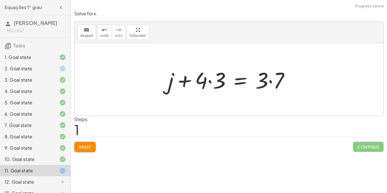
click at [264, 80] on div at bounding box center [230, 79] width 131 height 29
click at [270, 82] on div at bounding box center [230, 79] width 131 height 29
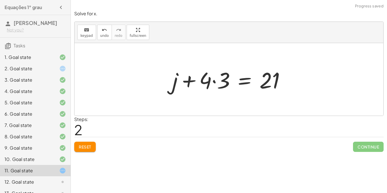
click at [214, 81] on div at bounding box center [230, 79] width 123 height 29
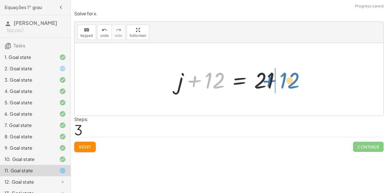
drag, startPoint x: 214, startPoint y: 81, endPoint x: 288, endPoint y: 80, distance: 74.2
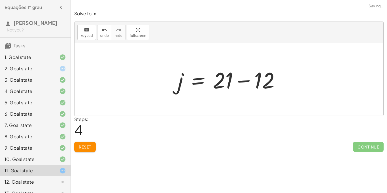
click at [246, 81] on div at bounding box center [231, 79] width 112 height 29
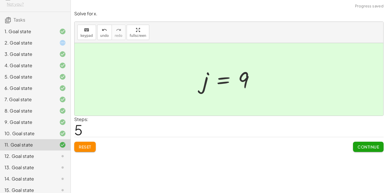
scroll to position [24, 0]
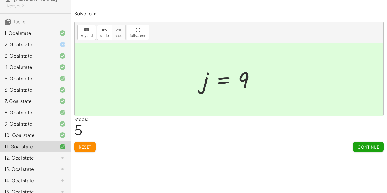
click at [53, 159] on div at bounding box center [58, 157] width 16 height 7
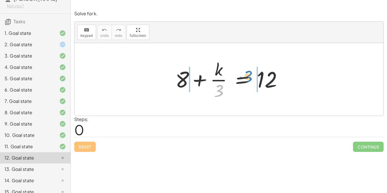
drag, startPoint x: 220, startPoint y: 89, endPoint x: 251, endPoint y: 77, distance: 32.5
click at [251, 77] on div at bounding box center [230, 79] width 117 height 44
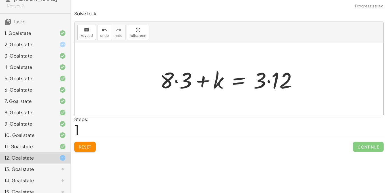
click at [268, 80] on div at bounding box center [230, 79] width 147 height 29
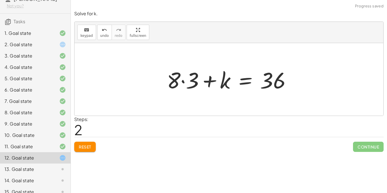
click at [182, 80] on div at bounding box center [231, 79] width 134 height 29
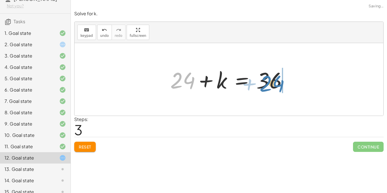
drag, startPoint x: 182, startPoint y: 79, endPoint x: 284, endPoint y: 78, distance: 102.5
click at [284, 78] on div at bounding box center [230, 79] width 127 height 29
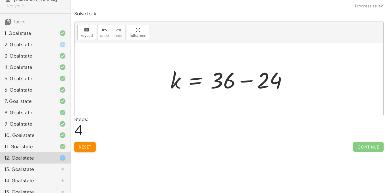
click at [243, 81] on div at bounding box center [230, 79] width 127 height 29
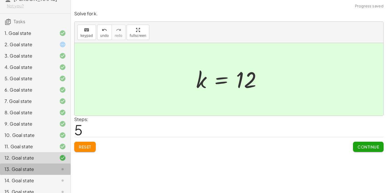
click at [35, 166] on div "13. Goal state" at bounding box center [28, 169] width 46 height 7
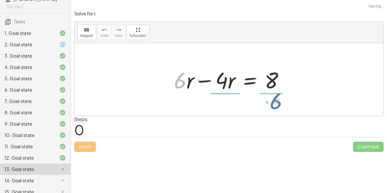
drag, startPoint x: 181, startPoint y: 82, endPoint x: 277, endPoint y: 103, distance: 97.9
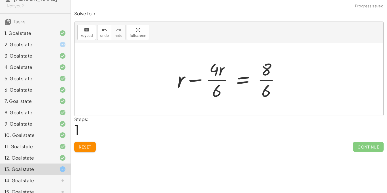
click at [265, 87] on div at bounding box center [230, 79] width 113 height 44
click at [264, 80] on div at bounding box center [230, 79] width 113 height 44
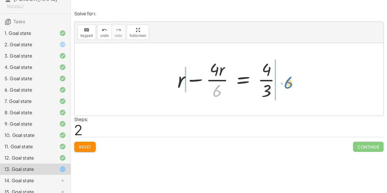
drag, startPoint x: 217, startPoint y: 90, endPoint x: 284, endPoint y: 77, distance: 68.8
click at [284, 77] on div at bounding box center [230, 79] width 113 height 44
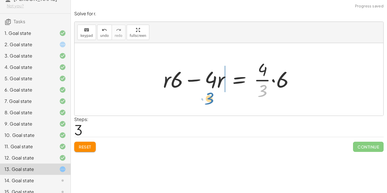
drag, startPoint x: 264, startPoint y: 90, endPoint x: 213, endPoint y: 97, distance: 52.0
click at [213, 97] on div at bounding box center [230, 79] width 141 height 44
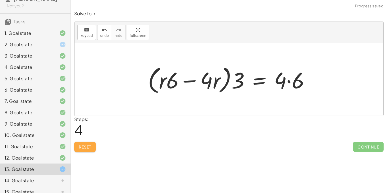
click at [81, 144] on span "Reset" at bounding box center [85, 146] width 12 height 5
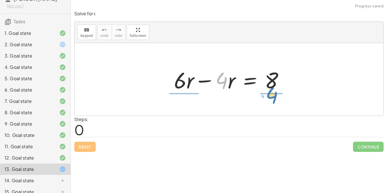
drag, startPoint x: 223, startPoint y: 77, endPoint x: 273, endPoint y: 97, distance: 53.8
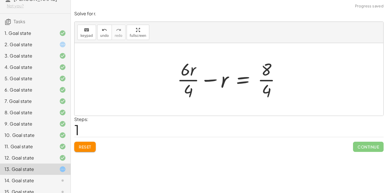
click at [266, 82] on div at bounding box center [230, 79] width 113 height 44
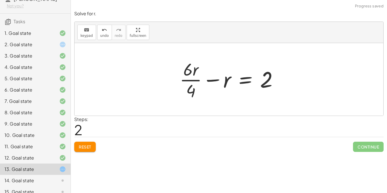
click at [195, 79] on div at bounding box center [231, 79] width 108 height 44
drag, startPoint x: 194, startPoint y: 71, endPoint x: 202, endPoint y: 79, distance: 12.0
click at [189, 80] on div at bounding box center [230, 79] width 111 height 44
drag, startPoint x: 186, startPoint y: 67, endPoint x: 192, endPoint y: 81, distance: 15.2
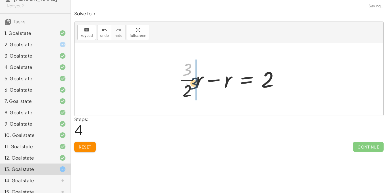
click at [192, 81] on div at bounding box center [230, 79] width 111 height 44
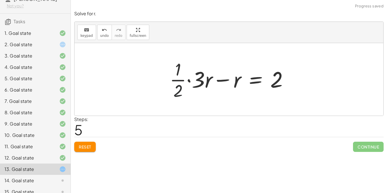
click at [181, 89] on div at bounding box center [231, 79] width 128 height 44
click at [180, 80] on div at bounding box center [231, 79] width 128 height 44
drag, startPoint x: 179, startPoint y: 90, endPoint x: 184, endPoint y: 80, distance: 12.0
click at [184, 80] on div at bounding box center [231, 79] width 128 height 44
drag, startPoint x: 178, startPoint y: 91, endPoint x: 201, endPoint y: 78, distance: 26.3
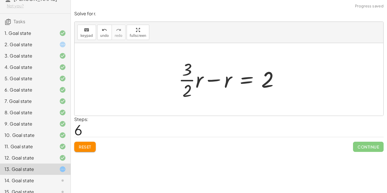
click at [186, 70] on div at bounding box center [230, 79] width 111 height 44
click at [184, 91] on div at bounding box center [230, 79] width 111 height 44
click at [270, 86] on div at bounding box center [230, 79] width 111 height 44
drag, startPoint x: 186, startPoint y: 72, endPoint x: 265, endPoint y: 104, distance: 85.0
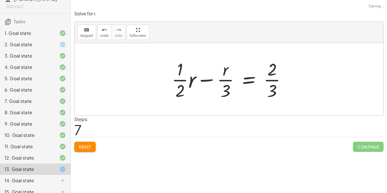
click at [270, 82] on div at bounding box center [231, 79] width 124 height 44
click at [91, 149] on span "Reset" at bounding box center [85, 146] width 12 height 5
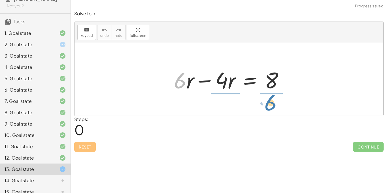
drag, startPoint x: 177, startPoint y: 75, endPoint x: 267, endPoint y: 97, distance: 92.6
click at [267, 97] on div "· 6 + · r + · 6 · r − · 4 · r = 8" at bounding box center [228, 79] width 309 height 72
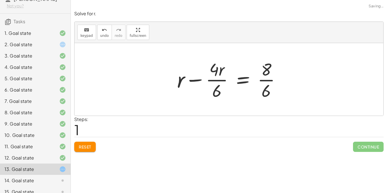
click at [262, 79] on div at bounding box center [230, 79] width 113 height 44
click at [224, 80] on div at bounding box center [230, 79] width 113 height 44
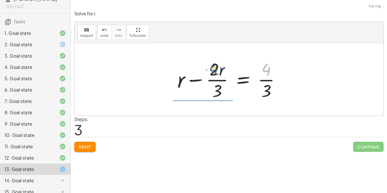
drag, startPoint x: 268, startPoint y: 68, endPoint x: 215, endPoint y: 68, distance: 52.9
click at [215, 68] on div at bounding box center [230, 79] width 113 height 44
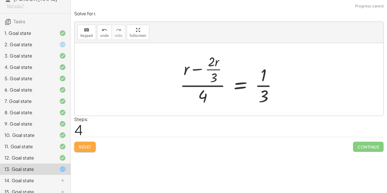
click at [76, 150] on button "Reset" at bounding box center [85, 147] width 22 height 10
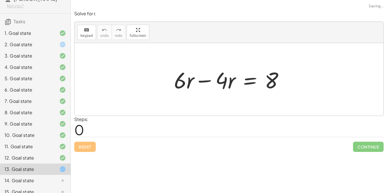
click at [55, 180] on div at bounding box center [58, 180] width 16 height 7
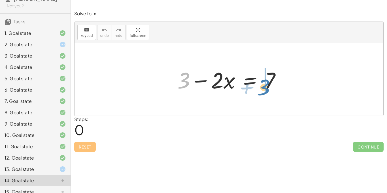
drag, startPoint x: 184, startPoint y: 81, endPoint x: 264, endPoint y: 85, distance: 79.9
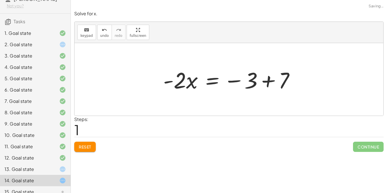
click at [267, 79] on div at bounding box center [230, 79] width 141 height 29
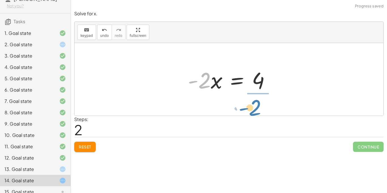
drag, startPoint x: 205, startPoint y: 79, endPoint x: 254, endPoint y: 108, distance: 57.0
click at [254, 108] on div "+ 3 − · 2 · x = 7 · - 2 · x = − 3 + 7 · - 2 · 2 · x = - 4" at bounding box center [228, 79] width 309 height 72
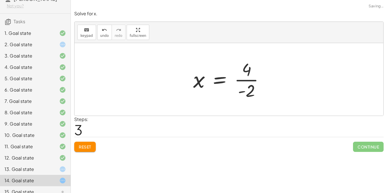
click at [252, 79] on div at bounding box center [230, 79] width 81 height 44
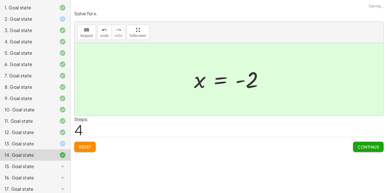
scroll to position [50, 0]
click at [49, 166] on div "15. Goal state" at bounding box center [28, 165] width 46 height 7
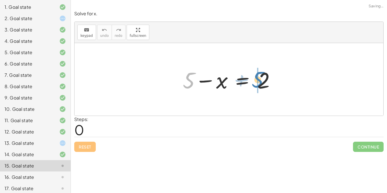
drag, startPoint x: 190, startPoint y: 81, endPoint x: 258, endPoint y: 79, distance: 68.8
click at [258, 79] on div at bounding box center [231, 79] width 102 height 29
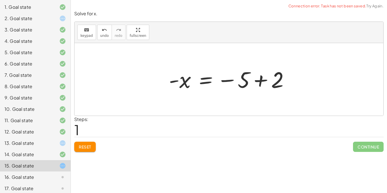
click at [259, 78] on div at bounding box center [231, 79] width 130 height 28
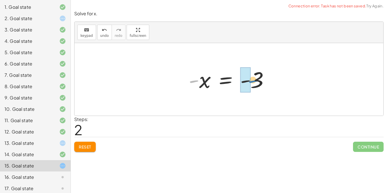
drag, startPoint x: 195, startPoint y: 81, endPoint x: 254, endPoint y: 81, distance: 58.6
click at [254, 81] on div at bounding box center [231, 79] width 90 height 28
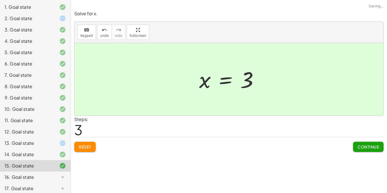
click at [27, 176] on div "16. Goal state" at bounding box center [28, 176] width 46 height 7
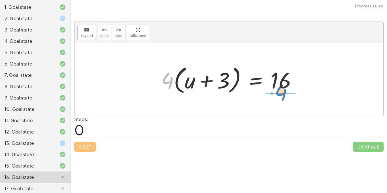
drag, startPoint x: 165, startPoint y: 79, endPoint x: 279, endPoint y: 91, distance: 113.9
click at [279, 91] on div at bounding box center [230, 79] width 145 height 33
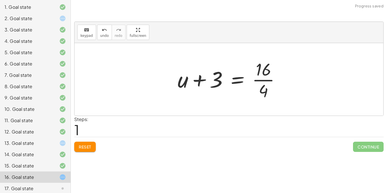
click at [265, 79] on div at bounding box center [231, 79] width 113 height 44
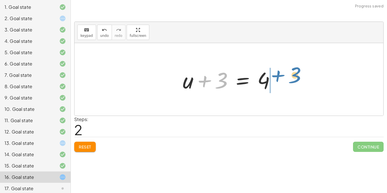
drag, startPoint x: 221, startPoint y: 77, endPoint x: 295, endPoint y: 71, distance: 74.7
click at [295, 71] on div "· 4 · ( + u + 3 ) = 16 + u + 3 = · 16 · 4 + 3 + u + 3 = 4" at bounding box center [228, 79] width 309 height 72
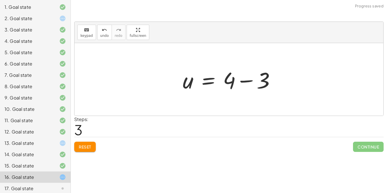
click at [241, 79] on div at bounding box center [231, 79] width 102 height 29
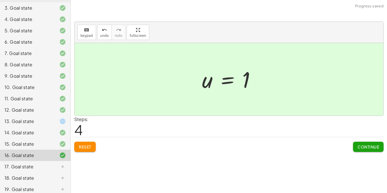
scroll to position [76, 0]
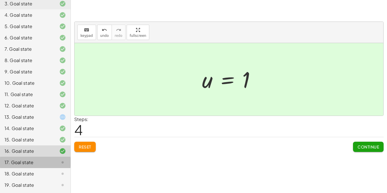
click at [28, 179] on div "17. Goal state" at bounding box center [35, 184] width 70 height 11
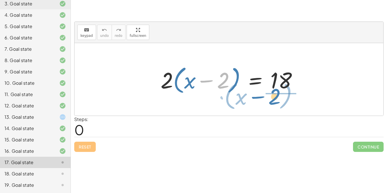
drag, startPoint x: 224, startPoint y: 80, endPoint x: 242, endPoint y: 80, distance: 18.1
click at [242, 80] on div at bounding box center [231, 79] width 146 height 33
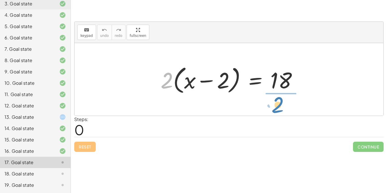
drag, startPoint x: 169, startPoint y: 80, endPoint x: 280, endPoint y: 102, distance: 113.2
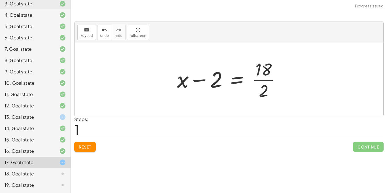
click at [267, 80] on div at bounding box center [230, 79] width 113 height 44
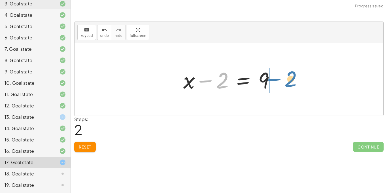
drag, startPoint x: 225, startPoint y: 77, endPoint x: 293, endPoint y: 76, distance: 68.5
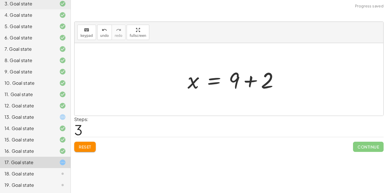
click at [279, 79] on div at bounding box center [235, 79] width 101 height 29
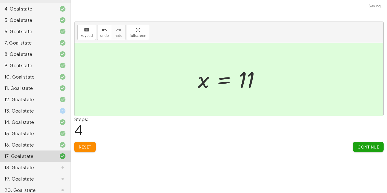
scroll to position [87, 0]
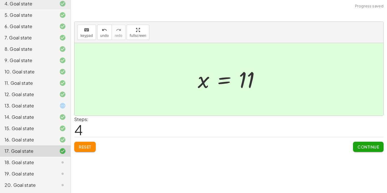
click at [37, 163] on div "18. Goal state" at bounding box center [28, 162] width 46 height 7
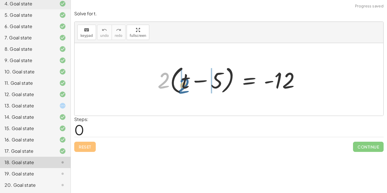
drag, startPoint x: 159, startPoint y: 80, endPoint x: 170, endPoint y: 80, distance: 10.2
click at [170, 80] on div at bounding box center [231, 79] width 153 height 33
drag, startPoint x: 216, startPoint y: 82, endPoint x: 224, endPoint y: 86, distance: 9.2
click at [224, 86] on div at bounding box center [231, 79] width 153 height 33
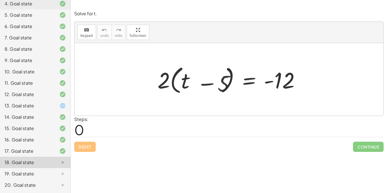
click at [224, 86] on div at bounding box center [231, 79] width 153 height 33
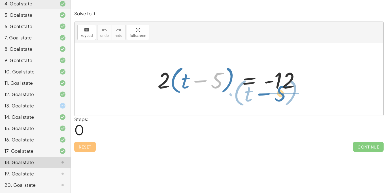
drag, startPoint x: 219, startPoint y: 83, endPoint x: 205, endPoint y: 88, distance: 15.4
click at [205, 88] on div at bounding box center [231, 79] width 153 height 33
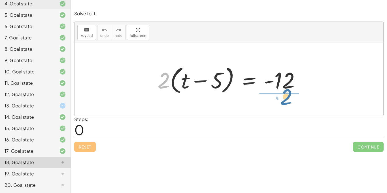
drag, startPoint x: 164, startPoint y: 81, endPoint x: 288, endPoint y: 98, distance: 124.3
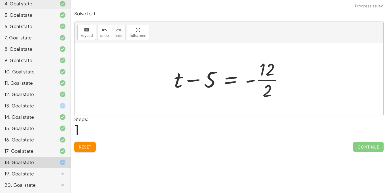
click at [269, 80] on div at bounding box center [231, 79] width 120 height 44
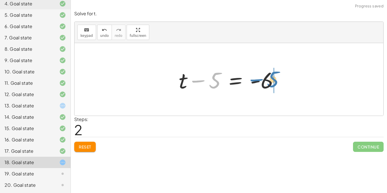
drag, startPoint x: 214, startPoint y: 79, endPoint x: 272, endPoint y: 78, distance: 58.3
click at [272, 78] on div at bounding box center [231, 79] width 110 height 29
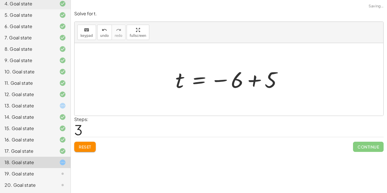
click at [258, 80] on div at bounding box center [230, 79] width 117 height 28
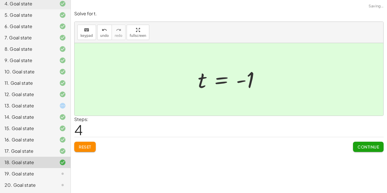
click at [32, 172] on div "19. Goal state" at bounding box center [28, 173] width 46 height 7
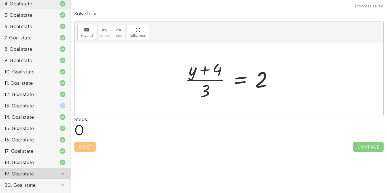
click at [203, 69] on div at bounding box center [231, 79] width 98 height 44
drag, startPoint x: 192, startPoint y: 68, endPoint x: 194, endPoint y: 70, distance: 3.2
click at [194, 70] on div at bounding box center [231, 79] width 98 height 44
drag, startPoint x: 207, startPoint y: 91, endPoint x: 286, endPoint y: 87, distance: 79.1
drag, startPoint x: 198, startPoint y: 88, endPoint x: 271, endPoint y: 78, distance: 73.5
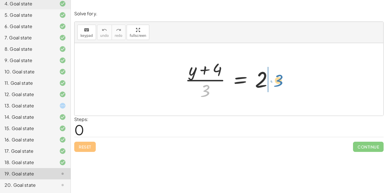
click at [271, 78] on div at bounding box center [231, 79] width 98 height 44
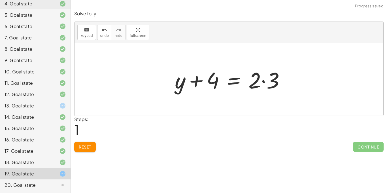
click at [271, 81] on div at bounding box center [232, 79] width 120 height 29
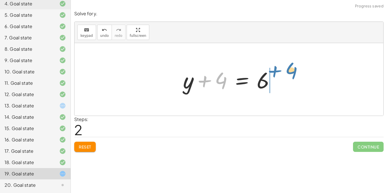
drag, startPoint x: 223, startPoint y: 81, endPoint x: 294, endPoint y: 71, distance: 71.2
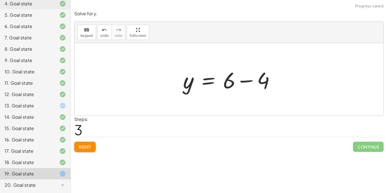
click at [240, 80] on div at bounding box center [231, 79] width 102 height 29
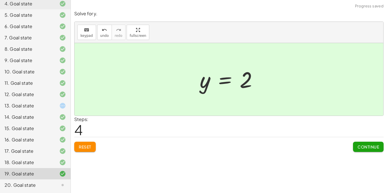
click at [33, 184] on div "20. Goal state" at bounding box center [28, 184] width 46 height 7
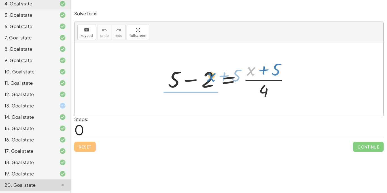
drag, startPoint x: 250, startPoint y: 70, endPoint x: 212, endPoint y: 76, distance: 39.2
click at [212, 76] on div at bounding box center [231, 79] width 132 height 44
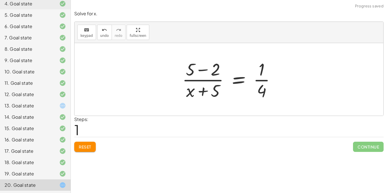
click at [201, 68] on div at bounding box center [230, 79] width 103 height 44
drag, startPoint x: 189, startPoint y: 92, endPoint x: 201, endPoint y: 98, distance: 13.8
click at [201, 98] on div at bounding box center [230, 79] width 103 height 44
click at [261, 78] on div at bounding box center [230, 79] width 103 height 44
click at [261, 81] on div at bounding box center [230, 79] width 103 height 44
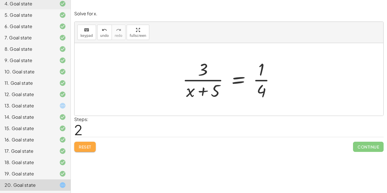
click at [89, 143] on button "Reset" at bounding box center [85, 147] width 22 height 10
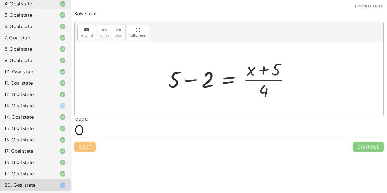
click at [190, 79] on div at bounding box center [231, 79] width 132 height 44
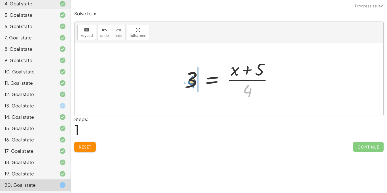
drag, startPoint x: 247, startPoint y: 90, endPoint x: 191, endPoint y: 81, distance: 56.5
click at [191, 81] on div at bounding box center [230, 79] width 99 height 44
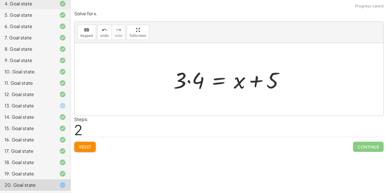
click at [188, 80] on div at bounding box center [230, 79] width 121 height 29
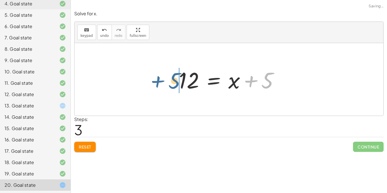
drag, startPoint x: 267, startPoint y: 81, endPoint x: 173, endPoint y: 81, distance: 93.1
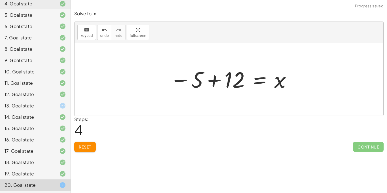
click at [214, 81] on div at bounding box center [231, 79] width 128 height 28
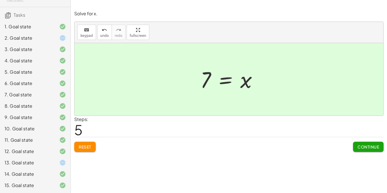
scroll to position [36, 0]
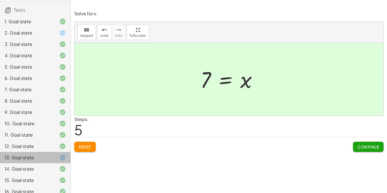
click at [59, 158] on icon at bounding box center [62, 157] width 7 height 7
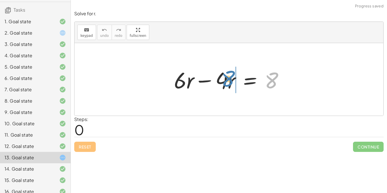
drag, startPoint x: 271, startPoint y: 83, endPoint x: 221, endPoint y: 84, distance: 49.5
click at [221, 84] on div at bounding box center [231, 79] width 120 height 29
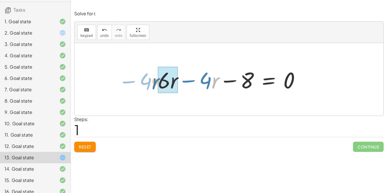
drag, startPoint x: 216, startPoint y: 79, endPoint x: 156, endPoint y: 80, distance: 59.4
click at [156, 80] on div at bounding box center [231, 79] width 152 height 29
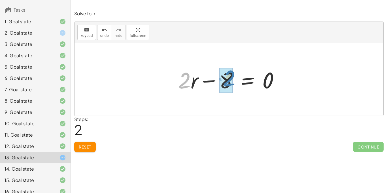
drag, startPoint x: 185, startPoint y: 78, endPoint x: 230, endPoint y: 75, distance: 45.7
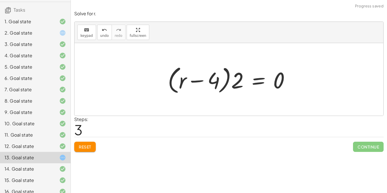
click at [76, 144] on button "Reset" at bounding box center [85, 147] width 22 height 10
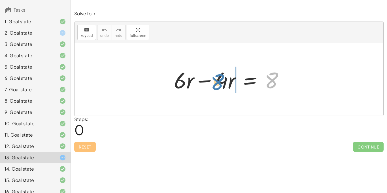
drag, startPoint x: 273, startPoint y: 78, endPoint x: 230, endPoint y: 77, distance: 43.6
click at [230, 77] on div at bounding box center [231, 79] width 120 height 29
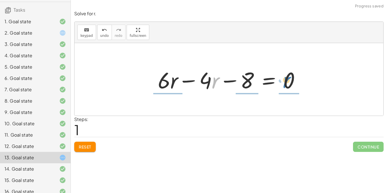
drag, startPoint x: 214, startPoint y: 79, endPoint x: 286, endPoint y: 78, distance: 71.9
click at [286, 78] on div at bounding box center [231, 79] width 152 height 29
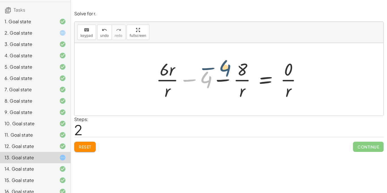
drag, startPoint x: 207, startPoint y: 76, endPoint x: 227, endPoint y: 65, distance: 22.7
click at [227, 65] on div at bounding box center [231, 79] width 156 height 44
click at [80, 148] on span "Reset" at bounding box center [85, 146] width 12 height 5
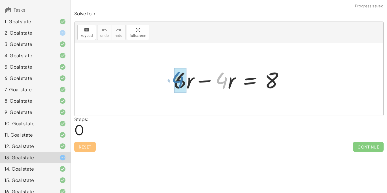
drag, startPoint x: 222, startPoint y: 76, endPoint x: 179, endPoint y: 75, distance: 43.3
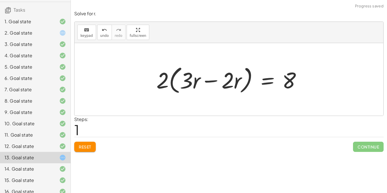
click at [208, 80] on div at bounding box center [230, 79] width 155 height 33
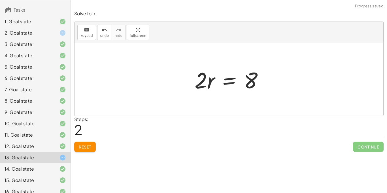
drag, startPoint x: 203, startPoint y: 77, endPoint x: 232, endPoint y: 63, distance: 32.2
click at [232, 63] on div "+ · 6 · r − · 4 · r = 8 + · 2 · 3 · r − · 2 · 2 · r = 8 · 2 · ( + · 3 · r − · 2…" at bounding box center [228, 79] width 85 height 32
drag, startPoint x: 202, startPoint y: 75, endPoint x: 245, endPoint y: 77, distance: 43.6
click at [245, 77] on div at bounding box center [231, 79] width 78 height 29
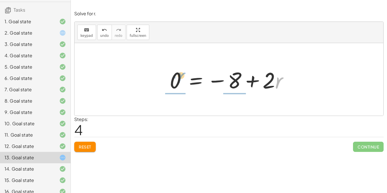
drag, startPoint x: 279, startPoint y: 82, endPoint x: 181, endPoint y: 77, distance: 98.0
click at [181, 77] on div at bounding box center [231, 79] width 128 height 29
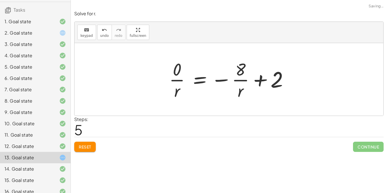
click at [86, 143] on button "Reset" at bounding box center [85, 147] width 22 height 10
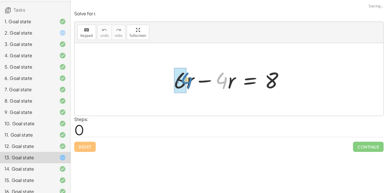
drag, startPoint x: 224, startPoint y: 79, endPoint x: 189, endPoint y: 79, distance: 35.1
click at [189, 79] on div at bounding box center [231, 79] width 120 height 29
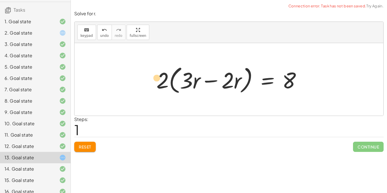
drag, startPoint x: 196, startPoint y: 80, endPoint x: 156, endPoint y: 77, distance: 40.0
click at [156, 77] on div at bounding box center [230, 79] width 155 height 33
drag, startPoint x: 197, startPoint y: 78, endPoint x: 169, endPoint y: 77, distance: 27.5
click at [169, 77] on div at bounding box center [230, 79] width 155 height 33
click at [212, 79] on div at bounding box center [230, 79] width 155 height 33
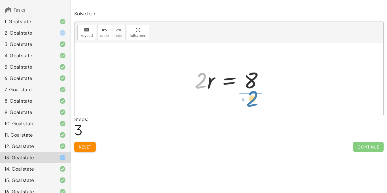
drag, startPoint x: 202, startPoint y: 79, endPoint x: 252, endPoint y: 99, distance: 54.1
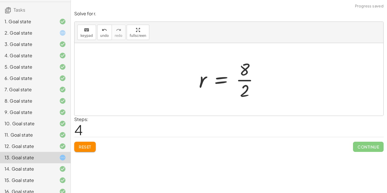
click at [241, 79] on div at bounding box center [231, 79] width 70 height 44
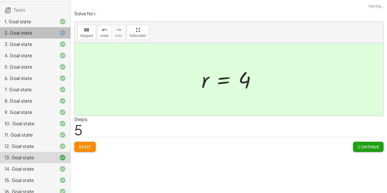
click at [43, 34] on div "2. Goal state" at bounding box center [28, 32] width 46 height 7
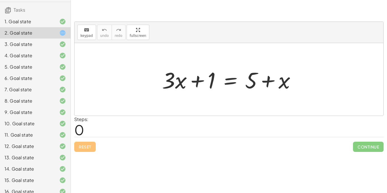
click at [48, 98] on div "8. Goal state" at bounding box center [28, 100] width 46 height 7
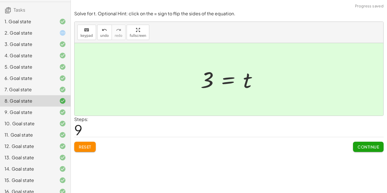
click at [22, 21] on div "1. Goal state" at bounding box center [28, 21] width 46 height 7
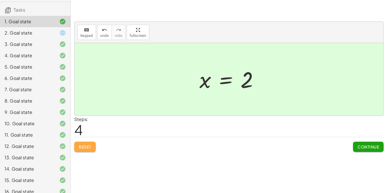
click at [86, 147] on span "Reset" at bounding box center [85, 146] width 12 height 5
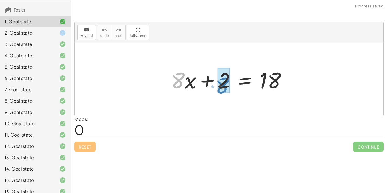
drag, startPoint x: 177, startPoint y: 82, endPoint x: 221, endPoint y: 86, distance: 44.4
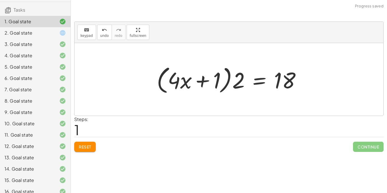
click at [79, 147] on span "Reset" at bounding box center [85, 146] width 12 height 5
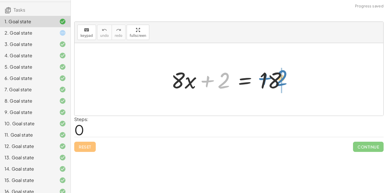
drag, startPoint x: 223, startPoint y: 79, endPoint x: 286, endPoint y: 76, distance: 62.9
click at [286, 76] on div at bounding box center [230, 79] width 125 height 29
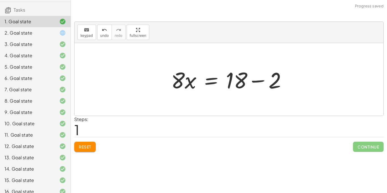
click at [256, 79] on div at bounding box center [230, 79] width 125 height 29
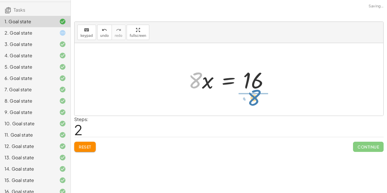
drag, startPoint x: 196, startPoint y: 73, endPoint x: 254, endPoint y: 89, distance: 60.4
click at [254, 89] on div at bounding box center [230, 79] width 91 height 29
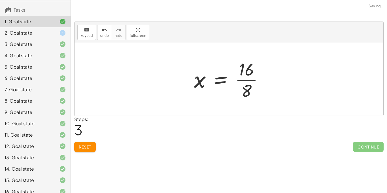
click at [250, 81] on div at bounding box center [230, 79] width 79 height 44
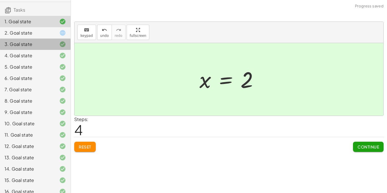
click at [57, 45] on div at bounding box center [58, 44] width 16 height 7
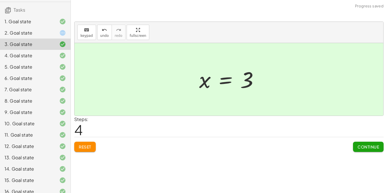
click at [55, 36] on div at bounding box center [58, 32] width 16 height 7
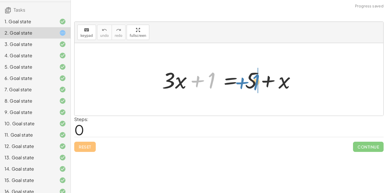
drag, startPoint x: 211, startPoint y: 83, endPoint x: 256, endPoint y: 84, distance: 44.2
click at [256, 84] on div at bounding box center [230, 79] width 143 height 29
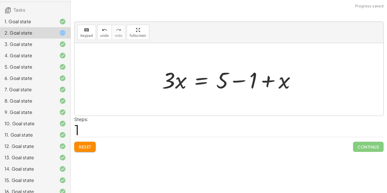
click at [239, 79] on div at bounding box center [230, 79] width 143 height 29
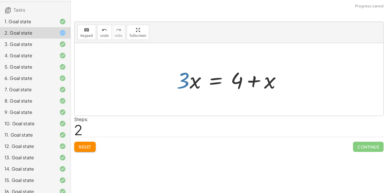
click at [184, 78] on div at bounding box center [230, 79] width 115 height 29
drag, startPoint x: 235, startPoint y: 81, endPoint x: 172, endPoint y: 81, distance: 62.6
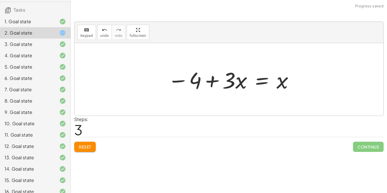
click at [214, 79] on div at bounding box center [231, 79] width 132 height 29
drag, startPoint x: 194, startPoint y: 80, endPoint x: 277, endPoint y: 80, distance: 83.2
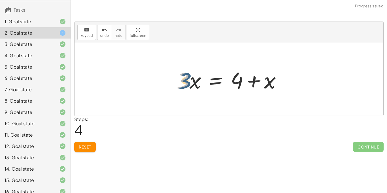
drag, startPoint x: 177, startPoint y: 76, endPoint x: 180, endPoint y: 75, distance: 3.3
click at [180, 75] on div at bounding box center [230, 79] width 115 height 29
drag, startPoint x: 180, startPoint y: 75, endPoint x: 255, endPoint y: 93, distance: 77.1
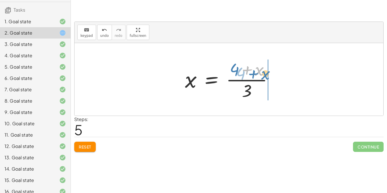
drag, startPoint x: 248, startPoint y: 70, endPoint x: 254, endPoint y: 74, distance: 7.6
click at [254, 74] on div at bounding box center [231, 79] width 98 height 44
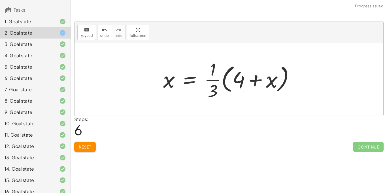
click at [214, 78] on div at bounding box center [230, 79] width 141 height 44
click at [84, 142] on button "Reset" at bounding box center [85, 147] width 22 height 10
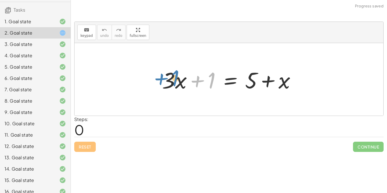
drag, startPoint x: 213, startPoint y: 75, endPoint x: 173, endPoint y: 74, distance: 40.2
click at [173, 74] on div at bounding box center [230, 79] width 143 height 29
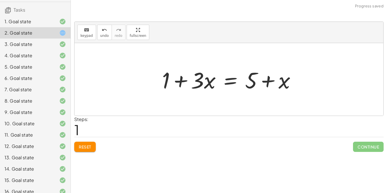
click at [179, 80] on div at bounding box center [230, 79] width 143 height 29
click at [180, 80] on div at bounding box center [230, 79] width 143 height 29
drag, startPoint x: 165, startPoint y: 77, endPoint x: 206, endPoint y: 76, distance: 41.3
click at [206, 76] on div at bounding box center [230, 79] width 143 height 29
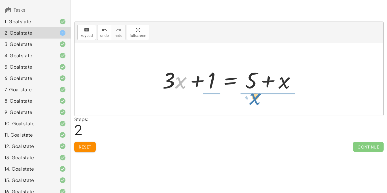
drag, startPoint x: 181, startPoint y: 78, endPoint x: 255, endPoint y: 94, distance: 75.6
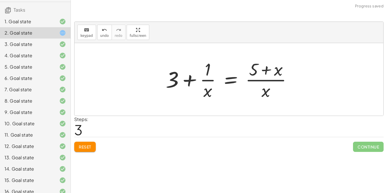
click at [87, 145] on span "Reset" at bounding box center [85, 146] width 12 height 5
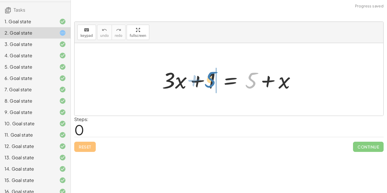
drag, startPoint x: 252, startPoint y: 82, endPoint x: 211, endPoint y: 81, distance: 40.2
click at [211, 81] on div at bounding box center [230, 79] width 143 height 29
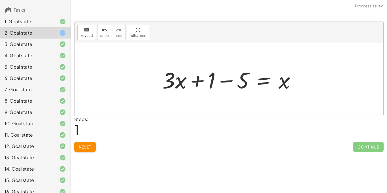
click at [223, 80] on div at bounding box center [230, 79] width 143 height 29
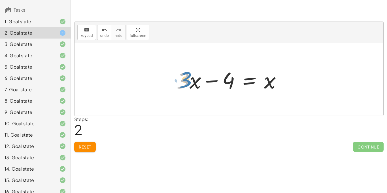
click at [184, 78] on div at bounding box center [230, 79] width 115 height 29
drag, startPoint x: 193, startPoint y: 80, endPoint x: 198, endPoint y: 81, distance: 5.4
click at [198, 81] on div at bounding box center [230, 79] width 115 height 29
drag, startPoint x: 227, startPoint y: 77, endPoint x: 297, endPoint y: 79, distance: 70.2
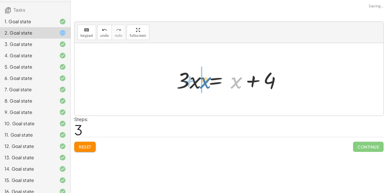
drag, startPoint x: 234, startPoint y: 83, endPoint x: 203, endPoint y: 82, distance: 31.1
click at [203, 82] on div at bounding box center [230, 79] width 115 height 29
click at [211, 81] on div at bounding box center [230, 79] width 115 height 29
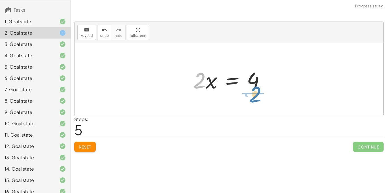
drag, startPoint x: 200, startPoint y: 80, endPoint x: 255, endPoint y: 96, distance: 56.7
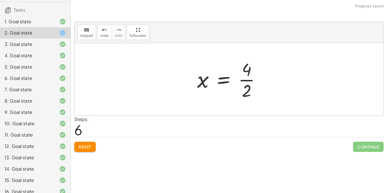
click at [250, 81] on div at bounding box center [230, 79] width 73 height 44
click at [39, 23] on div "1. Goal state" at bounding box center [28, 21] width 46 height 7
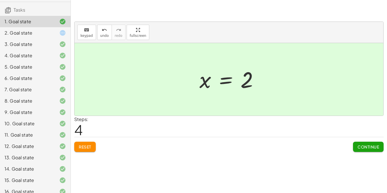
click at [22, 75] on div "6. Goal state" at bounding box center [28, 78] width 46 height 7
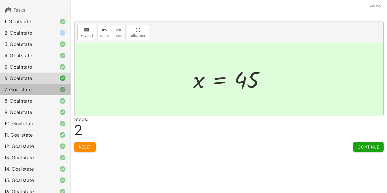
click at [21, 106] on div "7. Goal state" at bounding box center [35, 111] width 70 height 11
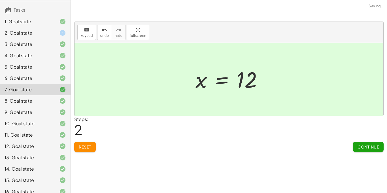
click at [24, 102] on div "8. Goal state" at bounding box center [28, 100] width 46 height 7
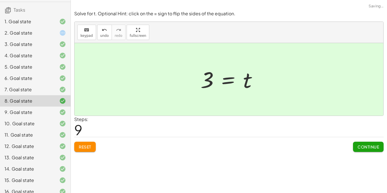
click at [83, 144] on span "Reset" at bounding box center [85, 146] width 12 height 5
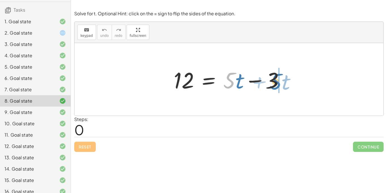
drag, startPoint x: 229, startPoint y: 76, endPoint x: 276, endPoint y: 76, distance: 47.0
click at [276, 76] on div at bounding box center [231, 79] width 120 height 29
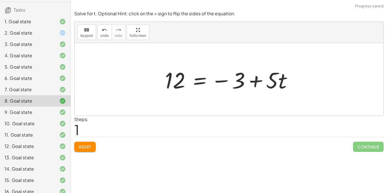
click at [255, 77] on div at bounding box center [231, 79] width 138 height 29
drag, startPoint x: 271, startPoint y: 78, endPoint x: 181, endPoint y: 96, distance: 91.8
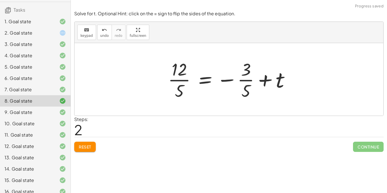
click at [177, 80] on div at bounding box center [231, 79] width 132 height 44
click at [240, 81] on div at bounding box center [231, 79] width 132 height 44
click at [88, 146] on span "Reset" at bounding box center [85, 146] width 12 height 5
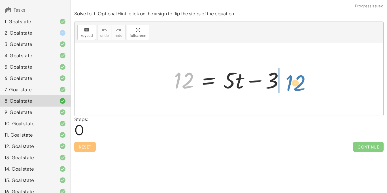
drag, startPoint x: 187, startPoint y: 79, endPoint x: 299, endPoint y: 81, distance: 111.5
click at [299, 81] on div "12 12 = + · 5 · t − 3" at bounding box center [228, 79] width 309 height 72
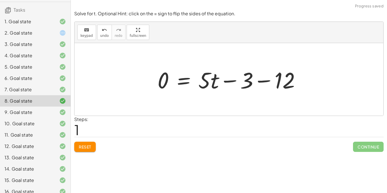
click at [260, 80] on div at bounding box center [231, 79] width 153 height 29
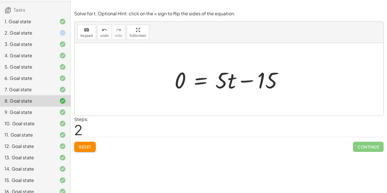
click at [81, 143] on button "Reset" at bounding box center [85, 147] width 22 height 10
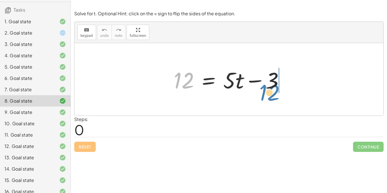
drag, startPoint x: 183, startPoint y: 75, endPoint x: 269, endPoint y: 84, distance: 86.0
click at [269, 84] on div at bounding box center [231, 79] width 120 height 29
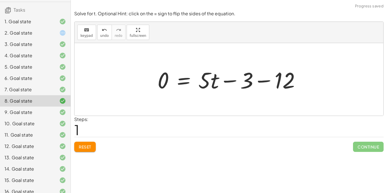
click at [266, 78] on div at bounding box center [231, 79] width 153 height 29
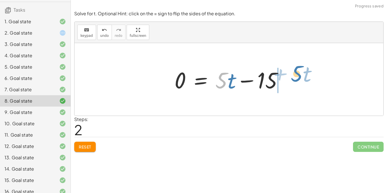
drag, startPoint x: 219, startPoint y: 76, endPoint x: 295, endPoint y: 75, distance: 75.6
click at [295, 75] on div "12 = + · 5 · t − 3 0 = + · 5 · t − 3 − 12 · 5 + · t = + · 5 · t − 0 15" at bounding box center [228, 79] width 309 height 72
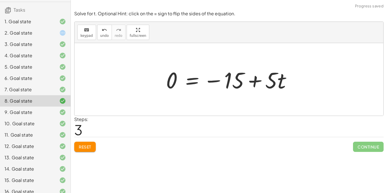
click at [257, 80] on div at bounding box center [231, 79] width 136 height 29
drag, startPoint x: 279, startPoint y: 79, endPoint x: 209, endPoint y: 77, distance: 69.9
click at [209, 77] on div at bounding box center [231, 79] width 136 height 29
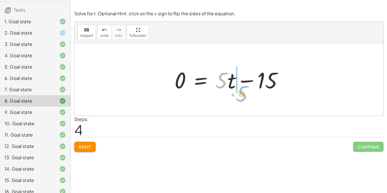
drag, startPoint x: 223, startPoint y: 81, endPoint x: 244, endPoint y: 92, distance: 23.9
click at [244, 92] on div at bounding box center [231, 79] width 118 height 29
click at [242, 82] on div at bounding box center [231, 79] width 118 height 29
drag, startPoint x: 218, startPoint y: 82, endPoint x: 181, endPoint y: 83, distance: 36.8
click at [181, 83] on div at bounding box center [231, 79] width 118 height 29
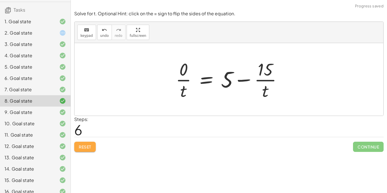
click at [85, 144] on span "Reset" at bounding box center [85, 146] width 12 height 5
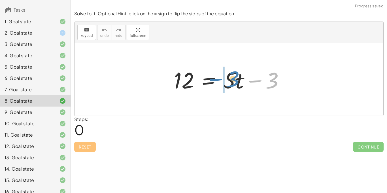
drag, startPoint x: 273, startPoint y: 82, endPoint x: 233, endPoint y: 81, distance: 40.5
click at [233, 81] on div at bounding box center [231, 79] width 120 height 29
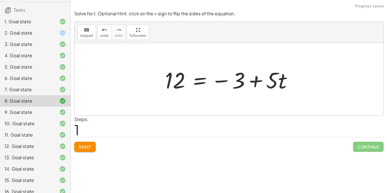
click at [250, 80] on div at bounding box center [231, 79] width 138 height 29
click at [226, 80] on div at bounding box center [231, 79] width 138 height 29
drag, startPoint x: 175, startPoint y: 76, endPoint x: 252, endPoint y: 69, distance: 77.3
click at [252, 69] on div at bounding box center [231, 79] width 138 height 29
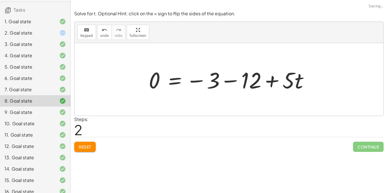
click at [234, 78] on div at bounding box center [231, 79] width 170 height 29
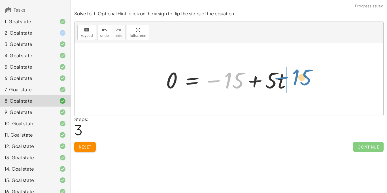
drag, startPoint x: 233, startPoint y: 78, endPoint x: 301, endPoint y: 75, distance: 67.7
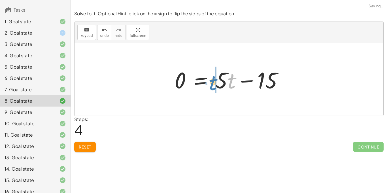
drag, startPoint x: 230, startPoint y: 76, endPoint x: 211, endPoint y: 76, distance: 18.7
click at [211, 76] on div at bounding box center [231, 79] width 118 height 29
click at [243, 81] on div at bounding box center [231, 79] width 118 height 29
drag, startPoint x: 218, startPoint y: 82, endPoint x: 213, endPoint y: 82, distance: 4.5
click at [213, 82] on div at bounding box center [231, 79] width 118 height 29
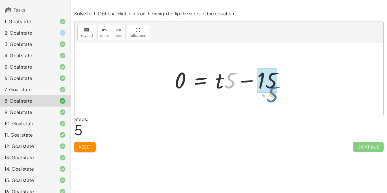
drag, startPoint x: 229, startPoint y: 81, endPoint x: 271, endPoint y: 95, distance: 44.3
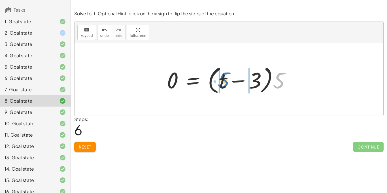
drag, startPoint x: 280, startPoint y: 80, endPoint x: 226, endPoint y: 80, distance: 54.1
click at [226, 80] on div at bounding box center [231, 79] width 134 height 33
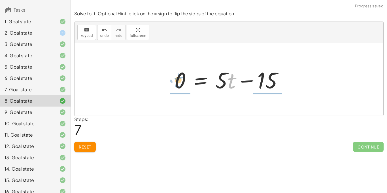
drag, startPoint x: 230, startPoint y: 79, endPoint x: 176, endPoint y: 79, distance: 53.2
click at [176, 79] on div at bounding box center [231, 79] width 118 height 29
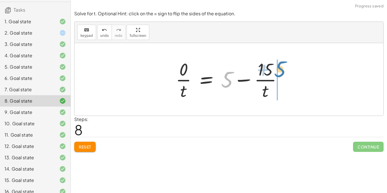
drag, startPoint x: 230, startPoint y: 77, endPoint x: 283, endPoint y: 66, distance: 54.3
click at [283, 66] on div at bounding box center [231, 79] width 116 height 44
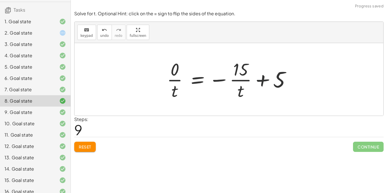
click at [263, 78] on div at bounding box center [231, 79] width 134 height 44
click at [244, 78] on div at bounding box center [231, 79] width 134 height 44
drag, startPoint x: 238, startPoint y: 90, endPoint x: 173, endPoint y: 90, distance: 65.4
click at [173, 90] on div at bounding box center [231, 79] width 134 height 44
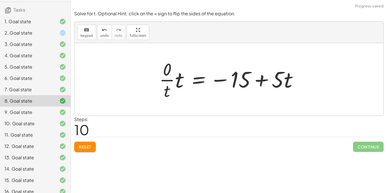
click at [0, 0] on div "Solve for t. Optional Hint: click on the = sign to flip the sides of the equati…" at bounding box center [0, 0] width 0 height 0
click at [81, 147] on span "Reset" at bounding box center [85, 146] width 12 height 5
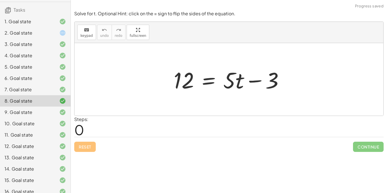
click at [211, 82] on div at bounding box center [231, 79] width 120 height 29
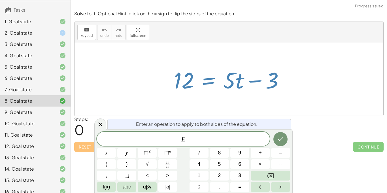
scroll to position [1, 0]
click at [167, 88] on div "12 = + · 5 · t − 3" at bounding box center [228, 79] width 127 height 32
click at [100, 122] on icon at bounding box center [100, 124] width 7 height 7
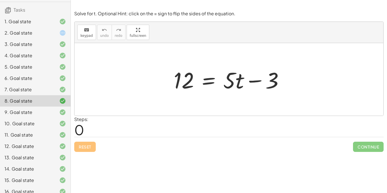
click at [252, 81] on div at bounding box center [231, 79] width 120 height 29
drag, startPoint x: 239, startPoint y: 78, endPoint x: 203, endPoint y: 76, distance: 35.4
click at [203, 76] on div at bounding box center [231, 79] width 120 height 29
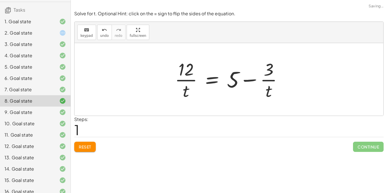
click at [79, 144] on span "Reset" at bounding box center [85, 146] width 12 height 5
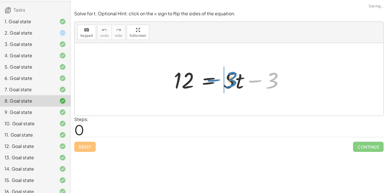
drag, startPoint x: 257, startPoint y: 80, endPoint x: 216, endPoint y: 79, distance: 41.0
click at [216, 79] on div at bounding box center [231, 79] width 120 height 29
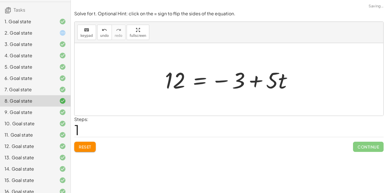
click at [257, 80] on div at bounding box center [231, 79] width 138 height 29
click at [286, 80] on div at bounding box center [231, 79] width 138 height 29
drag, startPoint x: 282, startPoint y: 78, endPoint x: 168, endPoint y: 86, distance: 114.4
click at [168, 86] on div at bounding box center [231, 79] width 138 height 29
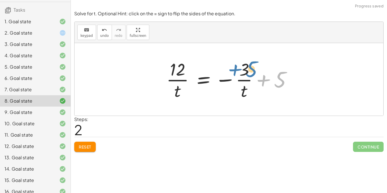
drag, startPoint x: 280, startPoint y: 75, endPoint x: 251, endPoint y: 64, distance: 31.0
click at [251, 64] on div at bounding box center [230, 79] width 135 height 44
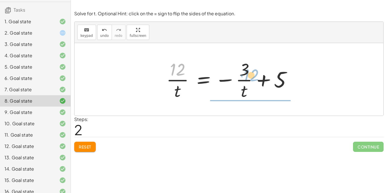
drag, startPoint x: 176, startPoint y: 70, endPoint x: 249, endPoint y: 74, distance: 73.7
click at [249, 74] on div at bounding box center [230, 79] width 135 height 44
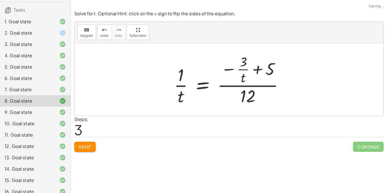
click at [75, 145] on button "Reset" at bounding box center [85, 147] width 22 height 10
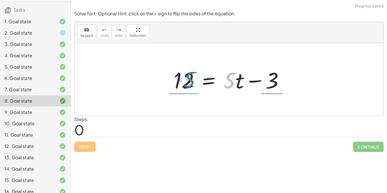
drag, startPoint x: 228, startPoint y: 77, endPoint x: 188, endPoint y: 76, distance: 40.2
click at [188, 76] on div at bounding box center [231, 79] width 120 height 29
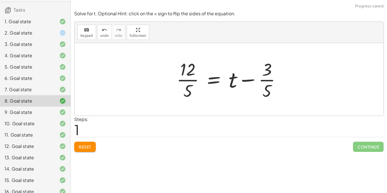
click at [190, 80] on div at bounding box center [230, 79] width 114 height 44
click at [268, 79] on div at bounding box center [230, 79] width 114 height 44
click at [76, 145] on button "Reset" at bounding box center [85, 147] width 22 height 10
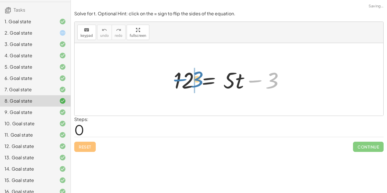
drag, startPoint x: 275, startPoint y: 76, endPoint x: 199, endPoint y: 75, distance: 75.9
click at [199, 75] on div at bounding box center [231, 79] width 120 height 29
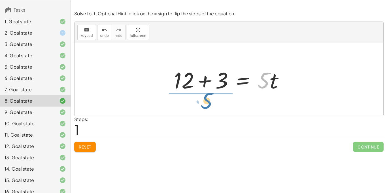
drag, startPoint x: 265, startPoint y: 81, endPoint x: 208, endPoint y: 102, distance: 61.1
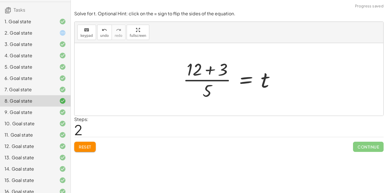
click at [209, 68] on div at bounding box center [231, 79] width 102 height 44
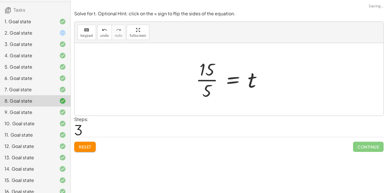
click at [209, 78] on div at bounding box center [231, 79] width 76 height 44
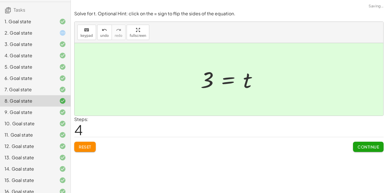
click at [80, 147] on span "Reset" at bounding box center [85, 146] width 12 height 5
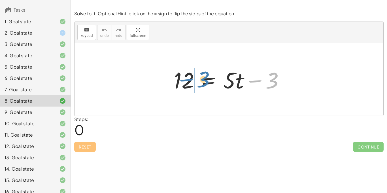
drag, startPoint x: 276, startPoint y: 81, endPoint x: 208, endPoint y: 80, distance: 67.9
click at [208, 80] on div at bounding box center [231, 79] width 120 height 29
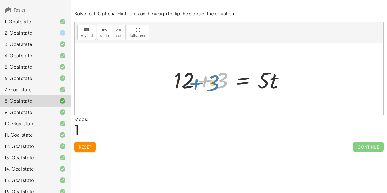
drag, startPoint x: 221, startPoint y: 74, endPoint x: 216, endPoint y: 77, distance: 6.2
click at [216, 77] on div at bounding box center [231, 79] width 120 height 29
click at [207, 78] on div at bounding box center [231, 79] width 120 height 29
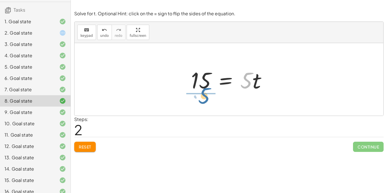
drag, startPoint x: 245, startPoint y: 77, endPoint x: 200, endPoint y: 93, distance: 48.0
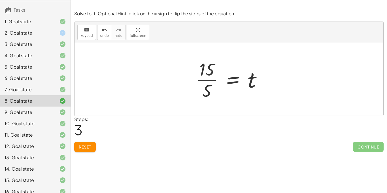
click at [204, 78] on div at bounding box center [231, 79] width 76 height 44
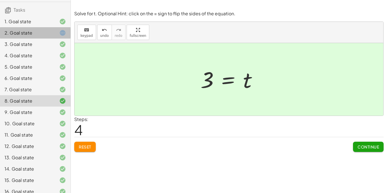
click at [60, 31] on icon at bounding box center [62, 32] width 7 height 7
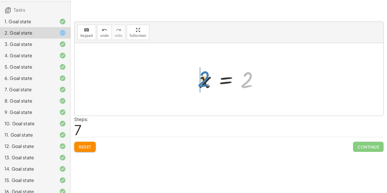
drag, startPoint x: 248, startPoint y: 74, endPoint x: 205, endPoint y: 73, distance: 42.7
click at [205, 73] on div at bounding box center [230, 79] width 69 height 28
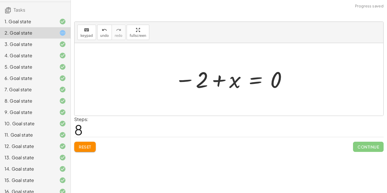
click at [216, 78] on div at bounding box center [231, 79] width 119 height 28
click at [45, 64] on div "5. Goal state" at bounding box center [28, 66] width 46 height 7
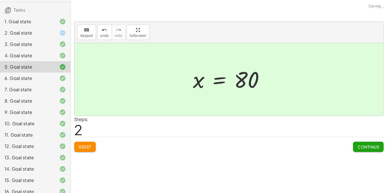
click at [58, 31] on div at bounding box center [58, 32] width 16 height 7
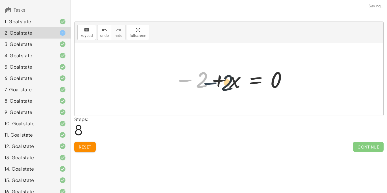
drag, startPoint x: 188, startPoint y: 80, endPoint x: 217, endPoint y: 82, distance: 28.7
click at [217, 82] on div at bounding box center [231, 79] width 119 height 28
drag, startPoint x: 187, startPoint y: 78, endPoint x: 280, endPoint y: 91, distance: 94.8
click at [280, 91] on div at bounding box center [231, 79] width 119 height 28
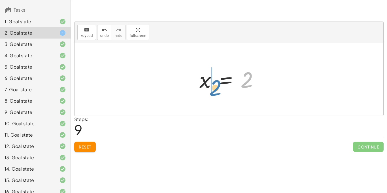
drag, startPoint x: 245, startPoint y: 78, endPoint x: 213, endPoint y: 83, distance: 32.5
click at [213, 83] on div at bounding box center [230, 79] width 69 height 28
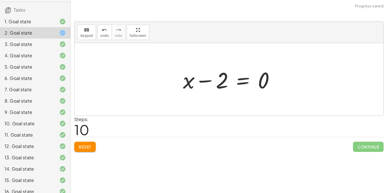
click at [199, 81] on div at bounding box center [231, 79] width 102 height 29
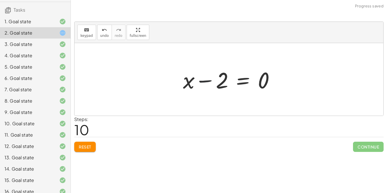
click at [199, 81] on div at bounding box center [231, 79] width 102 height 29
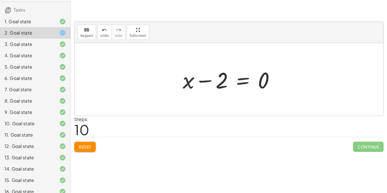
click at [199, 81] on div at bounding box center [231, 79] width 102 height 29
drag, startPoint x: 188, startPoint y: 78, endPoint x: 286, endPoint y: 72, distance: 98.4
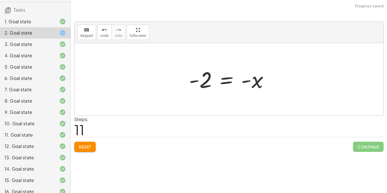
click at [250, 79] on div at bounding box center [231, 79] width 90 height 28
drag, startPoint x: 209, startPoint y: 74, endPoint x: 256, endPoint y: 74, distance: 47.6
click at [256, 74] on div at bounding box center [231, 79] width 90 height 28
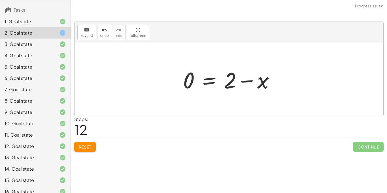
click at [243, 82] on div at bounding box center [231, 79] width 102 height 29
drag, startPoint x: 232, startPoint y: 80, endPoint x: 181, endPoint y: 80, distance: 51.5
click at [181, 80] on div at bounding box center [231, 79] width 102 height 29
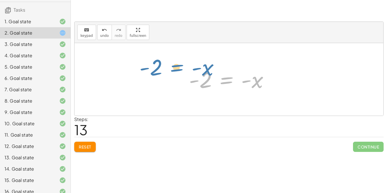
drag, startPoint x: 224, startPoint y: 81, endPoint x: 138, endPoint y: 68, distance: 86.8
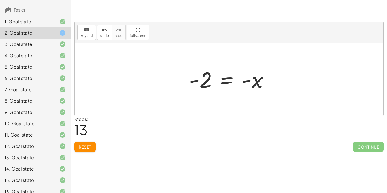
click at [83, 148] on span "Reset" at bounding box center [85, 146] width 12 height 5
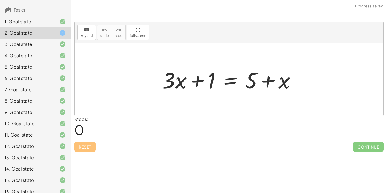
scroll to position [87, 0]
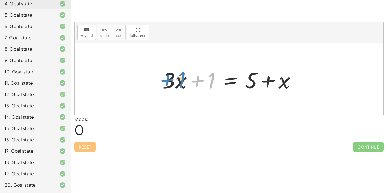
drag, startPoint x: 213, startPoint y: 76, endPoint x: 183, endPoint y: 75, distance: 30.0
click at [183, 75] on div at bounding box center [230, 79] width 143 height 29
drag, startPoint x: 200, startPoint y: 81, endPoint x: 156, endPoint y: 78, distance: 44.2
click at [156, 78] on div "+ 1 + · 3 · x + 1 = + 5 + x" at bounding box center [228, 79] width 151 height 32
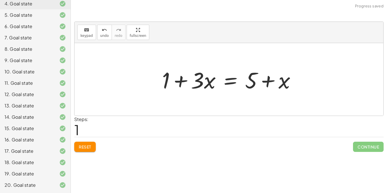
click at [179, 82] on div at bounding box center [230, 79] width 143 height 29
click at [180, 81] on div at bounding box center [230, 79] width 143 height 29
drag, startPoint x: 211, startPoint y: 82, endPoint x: 268, endPoint y: 106, distance: 61.4
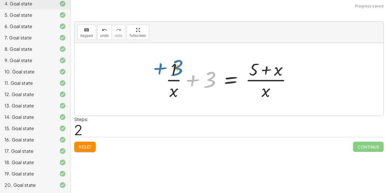
drag, startPoint x: 205, startPoint y: 82, endPoint x: 172, endPoint y: 71, distance: 34.5
click at [172, 71] on div at bounding box center [231, 79] width 136 height 44
drag, startPoint x: 174, startPoint y: 65, endPoint x: 218, endPoint y: 78, distance: 46.1
click at [218, 78] on div at bounding box center [231, 79] width 136 height 44
click at [91, 141] on div "Reset Continue" at bounding box center [228, 144] width 309 height 15
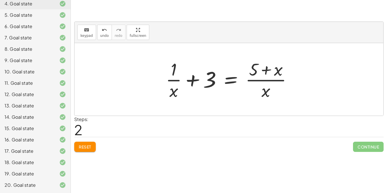
click at [267, 67] on div at bounding box center [231, 79] width 136 height 44
click at [87, 143] on button "Reset" at bounding box center [85, 147] width 22 height 10
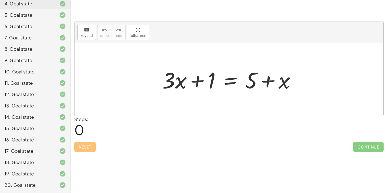
click at [87, 143] on div "Reset Continue" at bounding box center [228, 144] width 309 height 15
drag, startPoint x: 172, startPoint y: 80, endPoint x: 160, endPoint y: 71, distance: 14.9
click at [160, 71] on div at bounding box center [230, 79] width 143 height 29
drag, startPoint x: 251, startPoint y: 77, endPoint x: 215, endPoint y: 76, distance: 35.9
click at [215, 76] on div at bounding box center [230, 79] width 143 height 29
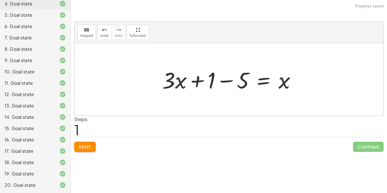
click at [223, 79] on div at bounding box center [230, 79] width 143 height 29
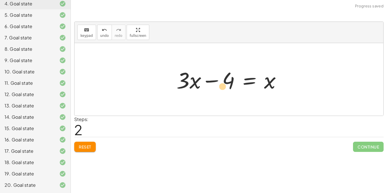
drag, startPoint x: 186, startPoint y: 79, endPoint x: 228, endPoint y: 83, distance: 42.4
click at [228, 83] on div at bounding box center [230, 79] width 115 height 29
drag, startPoint x: 185, startPoint y: 78, endPoint x: 225, endPoint y: 77, distance: 39.9
click at [225, 77] on div at bounding box center [230, 79] width 115 height 29
click at [77, 144] on button "Reset" at bounding box center [85, 147] width 22 height 10
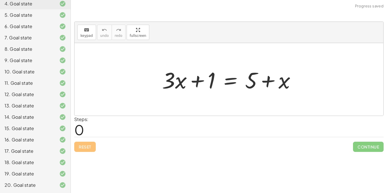
click at [209, 81] on div at bounding box center [230, 79] width 143 height 29
drag, startPoint x: 209, startPoint y: 81, endPoint x: 285, endPoint y: 85, distance: 75.4
click at [285, 85] on div at bounding box center [230, 79] width 143 height 29
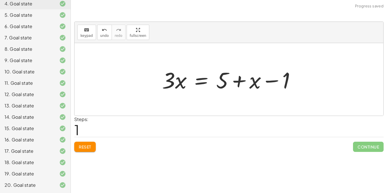
click at [273, 80] on div at bounding box center [230, 79] width 143 height 29
click at [87, 144] on span "Reset" at bounding box center [85, 146] width 12 height 5
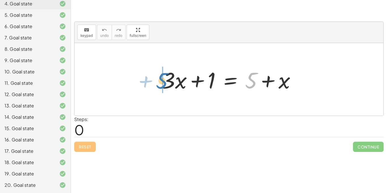
drag, startPoint x: 254, startPoint y: 72, endPoint x: 164, endPoint y: 73, distance: 90.0
click at [164, 73] on div at bounding box center [230, 79] width 143 height 29
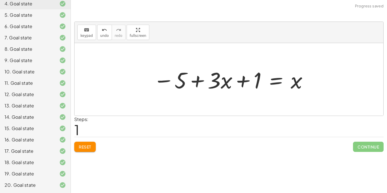
click at [194, 80] on div at bounding box center [230, 79] width 161 height 29
click at [88, 142] on button "Reset" at bounding box center [85, 147] width 22 height 10
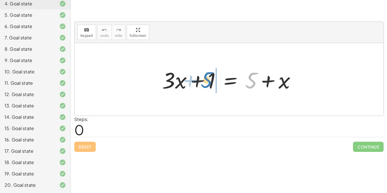
drag, startPoint x: 249, startPoint y: 82, endPoint x: 203, endPoint y: 81, distance: 46.4
click at [203, 81] on div at bounding box center [230, 79] width 143 height 29
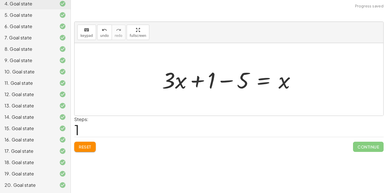
click at [224, 81] on div at bounding box center [230, 79] width 143 height 29
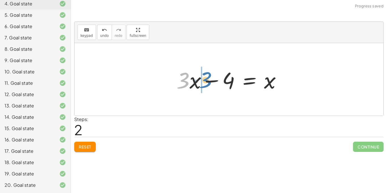
drag, startPoint x: 184, startPoint y: 82, endPoint x: 206, endPoint y: 81, distance: 21.5
click at [206, 81] on div at bounding box center [230, 79] width 115 height 29
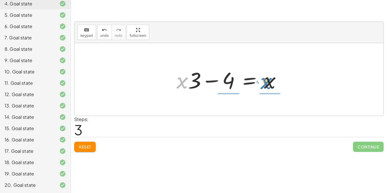
drag, startPoint x: 182, startPoint y: 82, endPoint x: 265, endPoint y: 82, distance: 83.2
click at [265, 82] on div at bounding box center [230, 79] width 115 height 29
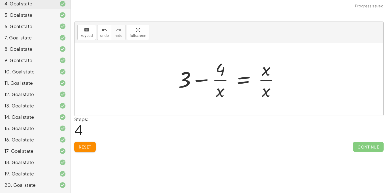
click at [92, 145] on button "Reset" at bounding box center [85, 147] width 22 height 10
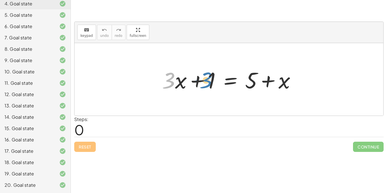
drag, startPoint x: 164, startPoint y: 80, endPoint x: 201, endPoint y: 79, distance: 37.4
click at [201, 79] on div at bounding box center [230, 79] width 143 height 29
drag, startPoint x: 211, startPoint y: 79, endPoint x: 299, endPoint y: 78, distance: 88.6
click at [299, 78] on div at bounding box center [230, 79] width 143 height 29
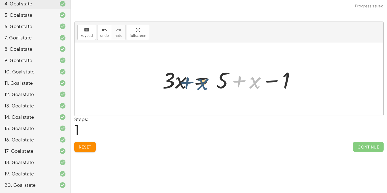
drag, startPoint x: 256, startPoint y: 83, endPoint x: 201, endPoint y: 84, distance: 54.4
click at [201, 84] on div at bounding box center [230, 79] width 143 height 29
drag, startPoint x: 254, startPoint y: 82, endPoint x: 185, endPoint y: 83, distance: 68.8
click at [185, 83] on div at bounding box center [230, 79] width 143 height 29
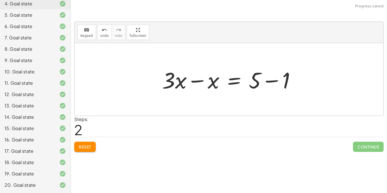
click at [269, 79] on div at bounding box center [230, 79] width 143 height 29
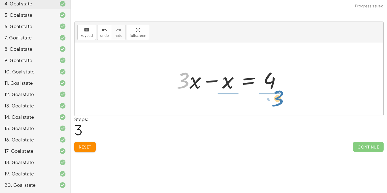
drag, startPoint x: 182, startPoint y: 76, endPoint x: 277, endPoint y: 91, distance: 96.0
click at [277, 91] on div at bounding box center [230, 79] width 115 height 29
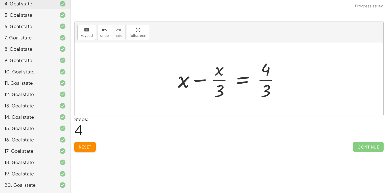
click at [267, 80] on div at bounding box center [231, 79] width 112 height 44
drag, startPoint x: 220, startPoint y: 88, endPoint x: 265, endPoint y: 87, distance: 45.6
click at [265, 87] on div at bounding box center [231, 79] width 112 height 44
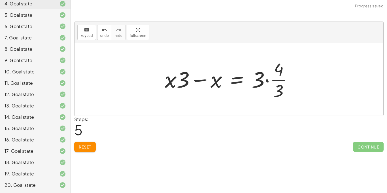
click at [82, 140] on div "Reset Continue" at bounding box center [228, 144] width 309 height 15
drag, startPoint x: 82, startPoint y: 140, endPoint x: 82, endPoint y: 143, distance: 3.7
click at [82, 143] on div "Reset Continue" at bounding box center [228, 144] width 309 height 15
click at [82, 143] on button "Reset" at bounding box center [85, 147] width 22 height 10
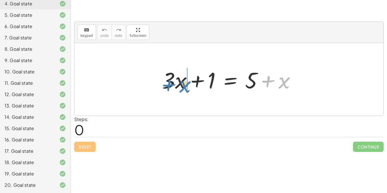
drag, startPoint x: 282, startPoint y: 81, endPoint x: 183, endPoint y: 85, distance: 98.6
click at [183, 85] on div at bounding box center [230, 79] width 143 height 29
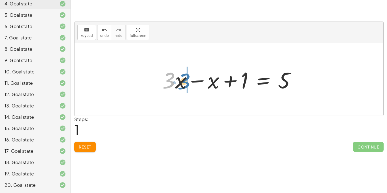
drag, startPoint x: 169, startPoint y: 80, endPoint x: 184, endPoint y: 81, distance: 15.0
click at [184, 81] on div at bounding box center [230, 79] width 143 height 29
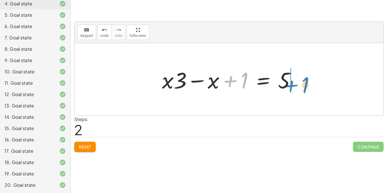
drag, startPoint x: 243, startPoint y: 77, endPoint x: 304, endPoint y: 81, distance: 61.0
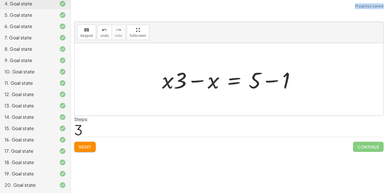
click at [275, 80] on div at bounding box center [230, 79] width 143 height 29
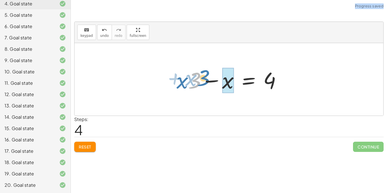
drag, startPoint x: 194, startPoint y: 75, endPoint x: 203, endPoint y: 73, distance: 9.1
click at [203, 73] on div at bounding box center [230, 79] width 115 height 29
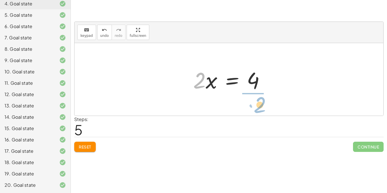
drag, startPoint x: 199, startPoint y: 73, endPoint x: 263, endPoint y: 100, distance: 69.3
click at [263, 100] on div "+ · 3 · x + 1 = + 5 + x + · 3 · x − x + 1 = 5 + · x · 3 − x + 1 = 5 + · x · 3 −…" at bounding box center [228, 79] width 309 height 72
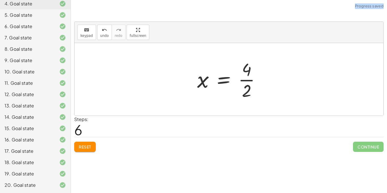
click at [247, 80] on div at bounding box center [230, 79] width 73 height 44
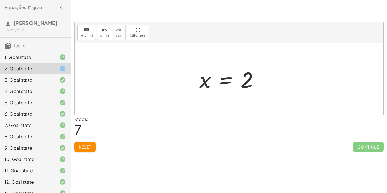
click at [48, 139] on div "8. Goal state" at bounding box center [28, 136] width 46 height 7
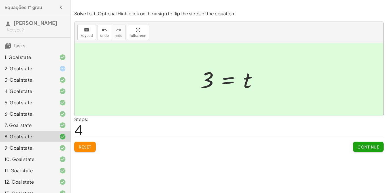
scroll to position [87, 0]
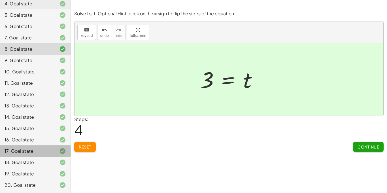
click at [14, 152] on div "17. Goal state" at bounding box center [28, 150] width 46 height 7
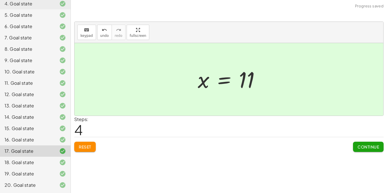
click at [92, 143] on button "Reset" at bounding box center [85, 147] width 22 height 10
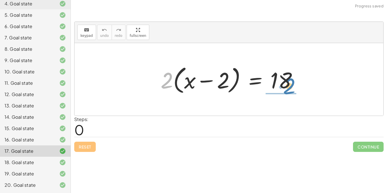
drag, startPoint x: 167, startPoint y: 75, endPoint x: 287, endPoint y: 97, distance: 121.5
click at [287, 97] on div "· 2 · 2 · ( + x − 2 ) = 18" at bounding box center [228, 79] width 153 height 35
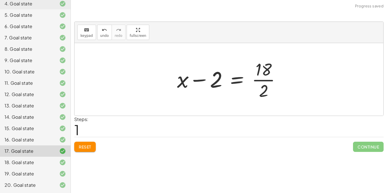
click at [264, 79] on div at bounding box center [230, 79] width 113 height 44
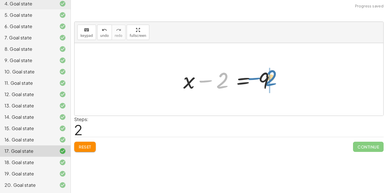
drag, startPoint x: 218, startPoint y: 79, endPoint x: 267, endPoint y: 77, distance: 48.5
click at [267, 77] on div at bounding box center [230, 79] width 101 height 29
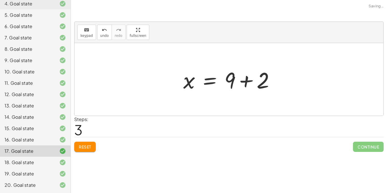
click at [250, 79] on div at bounding box center [230, 79] width 101 height 29
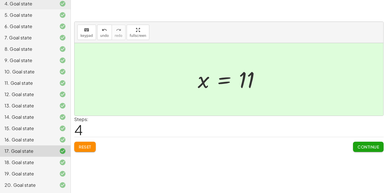
click at [18, 160] on div "18. Goal state" at bounding box center [28, 162] width 46 height 7
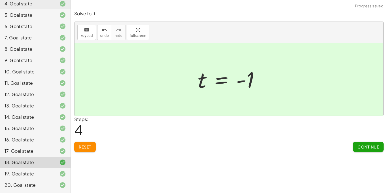
click at [89, 146] on span "Reset" at bounding box center [85, 146] width 12 height 5
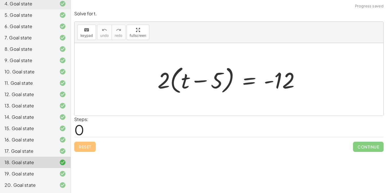
drag, startPoint x: 165, startPoint y: 74, endPoint x: 198, endPoint y: 79, distance: 33.0
click at [198, 79] on div at bounding box center [231, 79] width 153 height 33
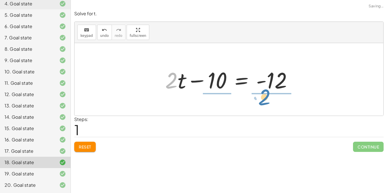
drag, startPoint x: 172, startPoint y: 78, endPoint x: 266, endPoint y: 94, distance: 95.4
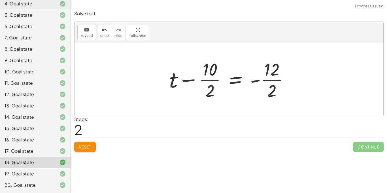
click at [85, 144] on button "Reset" at bounding box center [85, 147] width 22 height 10
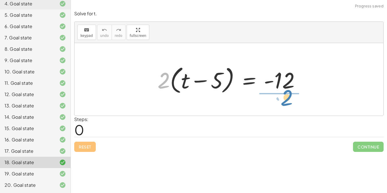
drag, startPoint x: 167, startPoint y: 78, endPoint x: 282, endPoint y: 93, distance: 116.5
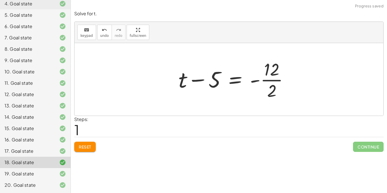
click at [286, 82] on div at bounding box center [235, 79] width 120 height 44
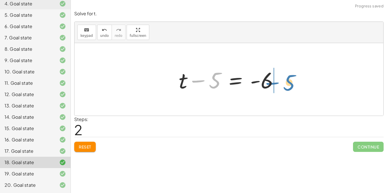
drag, startPoint x: 214, startPoint y: 83, endPoint x: 288, endPoint y: 85, distance: 74.2
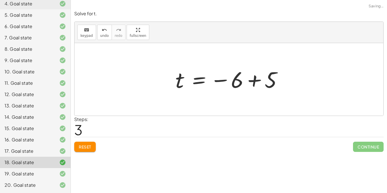
click at [252, 81] on div at bounding box center [230, 79] width 117 height 28
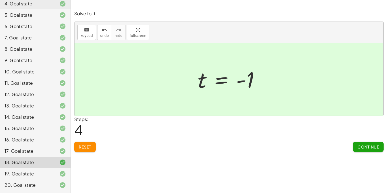
click at [44, 170] on div "19. Goal state" at bounding box center [35, 173] width 70 height 11
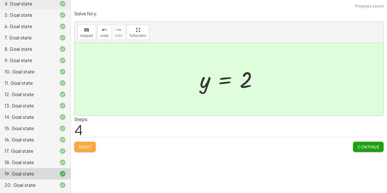
click at [83, 151] on button "Reset" at bounding box center [85, 147] width 22 height 10
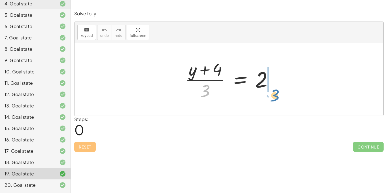
drag, startPoint x: 205, startPoint y: 93, endPoint x: 274, endPoint y: 86, distance: 69.7
click at [274, 86] on div at bounding box center [231, 79] width 98 height 44
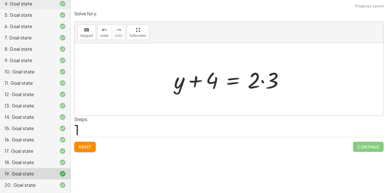
click at [263, 81] on div at bounding box center [231, 79] width 120 height 29
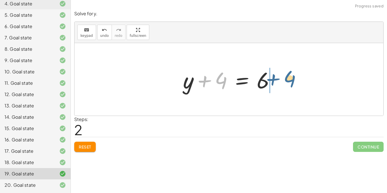
drag, startPoint x: 222, startPoint y: 79, endPoint x: 290, endPoint y: 78, distance: 68.8
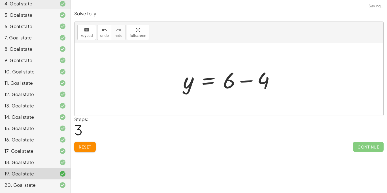
click at [249, 78] on div at bounding box center [231, 79] width 102 height 29
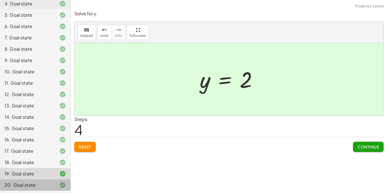
click at [39, 185] on div "20. Goal state" at bounding box center [28, 184] width 46 height 7
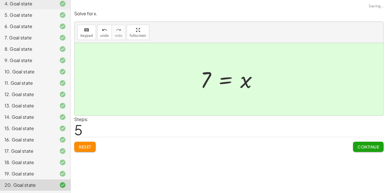
click at [88, 148] on span "Reset" at bounding box center [85, 146] width 12 height 5
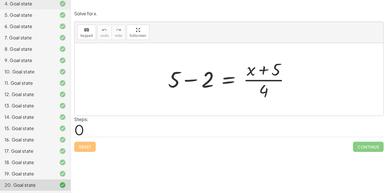
click at [188, 79] on div at bounding box center [231, 79] width 132 height 44
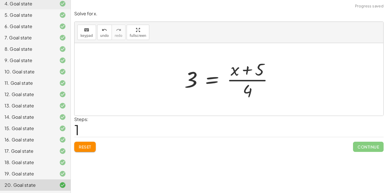
click at [249, 68] on div at bounding box center [230, 79] width 99 height 44
drag, startPoint x: 248, startPoint y: 89, endPoint x: 200, endPoint y: 81, distance: 48.8
click at [200, 81] on div at bounding box center [230, 79] width 99 height 44
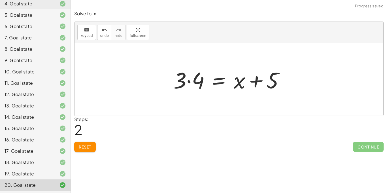
click at [181, 80] on div at bounding box center [230, 79] width 121 height 29
click at [187, 80] on div at bounding box center [230, 79] width 121 height 29
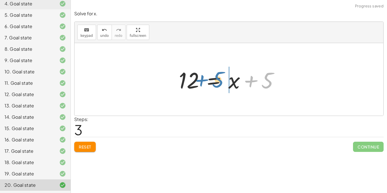
drag, startPoint x: 268, startPoint y: 80, endPoint x: 215, endPoint y: 78, distance: 52.9
click at [215, 78] on div at bounding box center [231, 79] width 110 height 29
drag, startPoint x: 268, startPoint y: 80, endPoint x: 176, endPoint y: 80, distance: 92.0
click at [176, 80] on div at bounding box center [231, 79] width 110 height 29
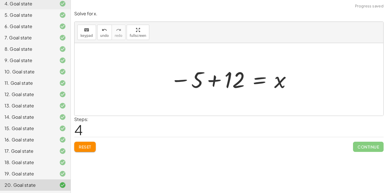
click at [212, 80] on div at bounding box center [231, 79] width 128 height 28
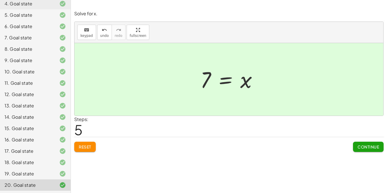
click at [74, 128] on span "5" at bounding box center [78, 129] width 8 height 17
click at [371, 147] on span "Continue" at bounding box center [368, 146] width 22 height 5
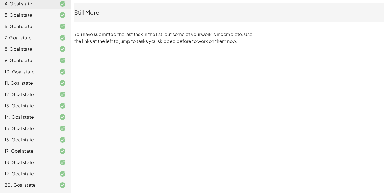
click at [1, 134] on div "14. Goal state" at bounding box center [35, 139] width 70 height 11
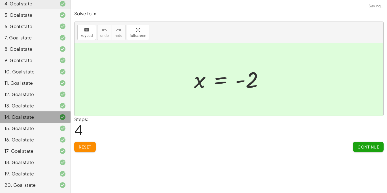
click at [42, 111] on div "14. Goal state" at bounding box center [35, 116] width 70 height 11
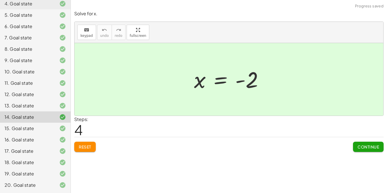
click at [0, 0] on div "Solve for x. keyboard keypad undo undo redo redo fullscreen + 3 − · 2 · x = 7 ·…" at bounding box center [0, 0] width 0 height 0
